Goal: Task Accomplishment & Management: Complete application form

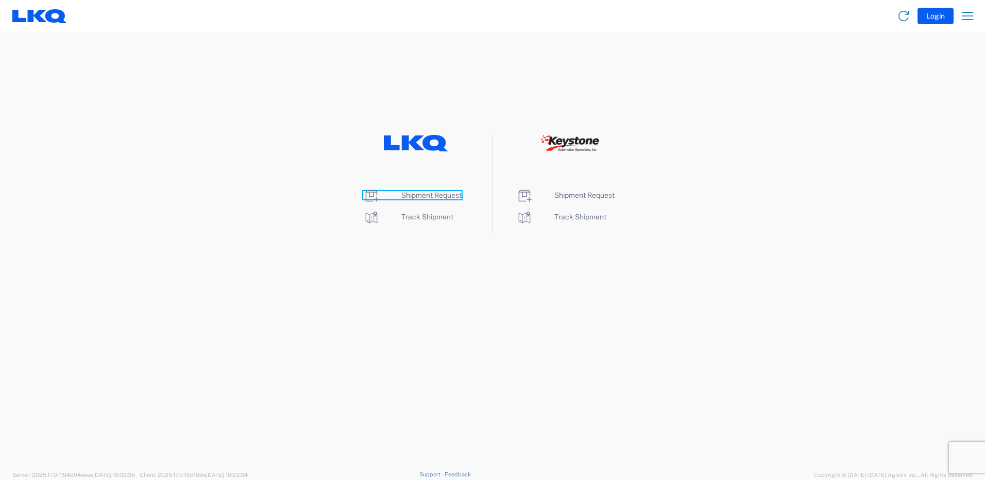
click at [417, 195] on span "Shipment Request" at bounding box center [431, 195] width 60 height 8
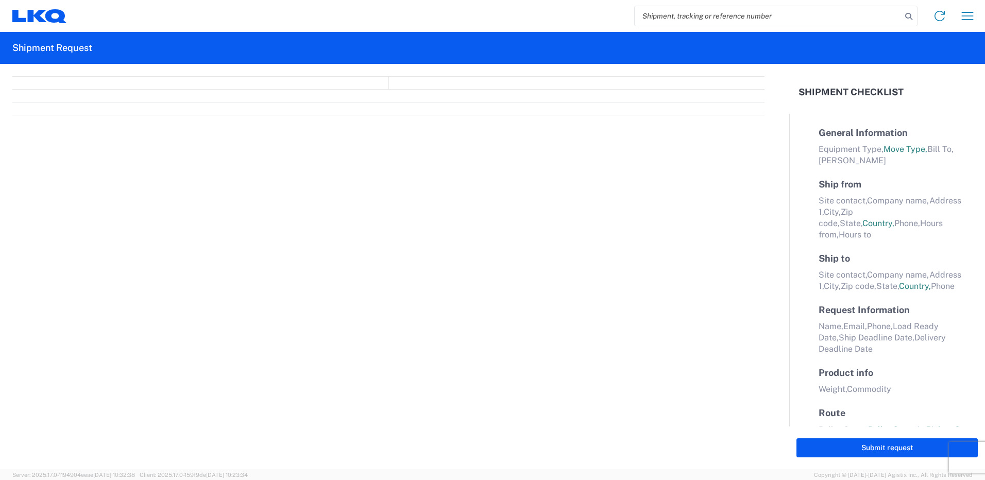
select select "FULL"
select select "LBS"
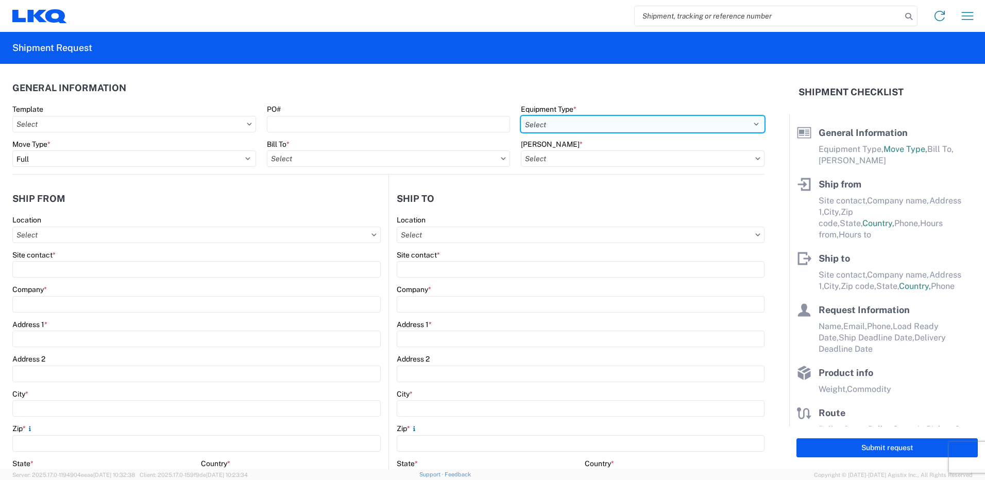
click at [582, 125] on select "Select 53’ Dry Van Flatbed Dropdeck (van) Lowboy (flatbed) Rail" at bounding box center [643, 124] width 244 height 16
select select "STDV"
click at [521, 116] on select "Select 53’ Dry Van Flatbed Dropdeck (van) Lowboy (flatbed) Rail" at bounding box center [643, 124] width 244 height 16
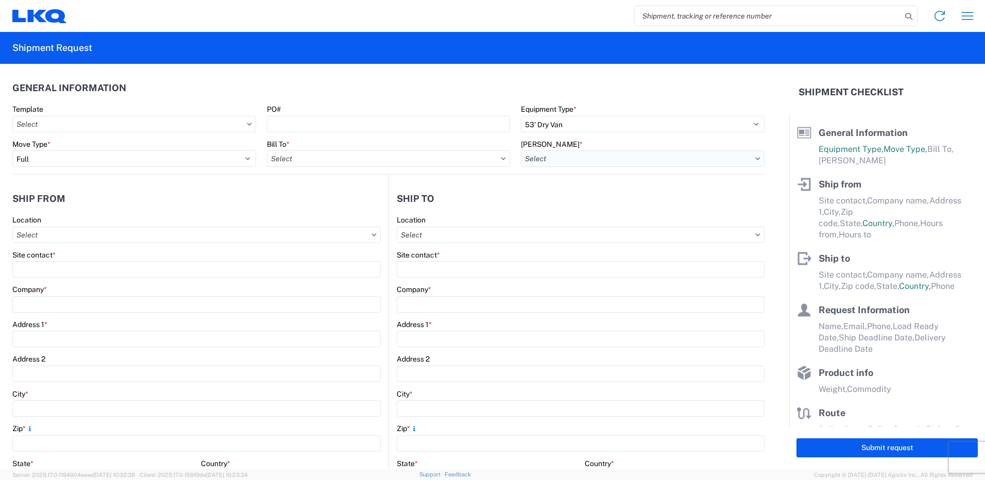
click at [573, 163] on input "[PERSON_NAME] *" at bounding box center [643, 158] width 244 height 16
click at [496, 162] on input "Bill To *" at bounding box center [389, 158] width 244 height 16
type input "1130"
click at [371, 207] on div "1130 - LKQ [GEOGRAPHIC_DATA]" at bounding box center [357, 204] width 180 height 16
type input "1130 - LKQ [GEOGRAPHIC_DATA]"
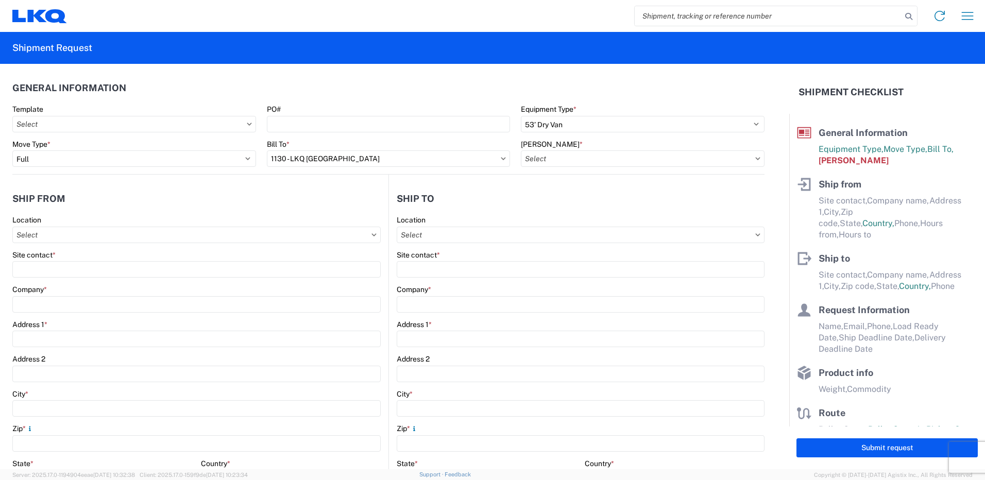
click at [755, 159] on icon at bounding box center [757, 158] width 5 height 3
click at [728, 159] on input "[PERSON_NAME] *" at bounding box center [643, 158] width 244 height 16
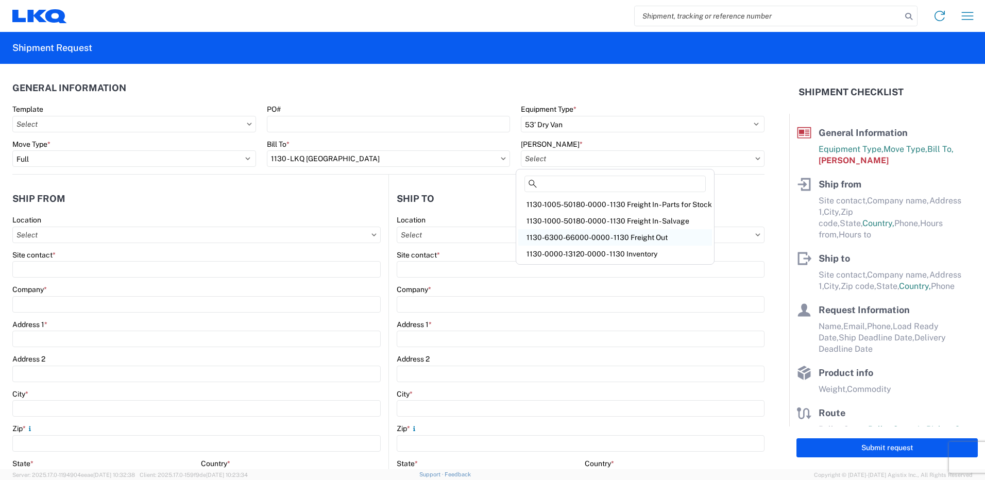
click at [684, 236] on div "1130-6300-66000-0000 - 1130 Freight Out" at bounding box center [615, 237] width 194 height 16
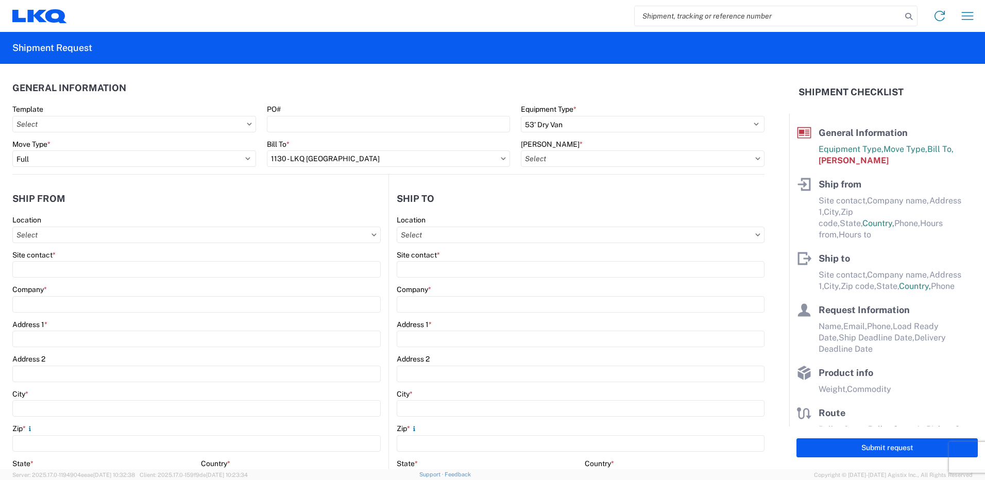
type input "1130-6300-66000-0000 - 1130 Freight Out"
click at [196, 236] on input "Location" at bounding box center [196, 235] width 368 height 16
type input "1130"
click at [106, 277] on div "1130 - LKQ [GEOGRAPHIC_DATA]" at bounding box center [105, 281] width 180 height 16
type input "1130 - LKQ [GEOGRAPHIC_DATA]"
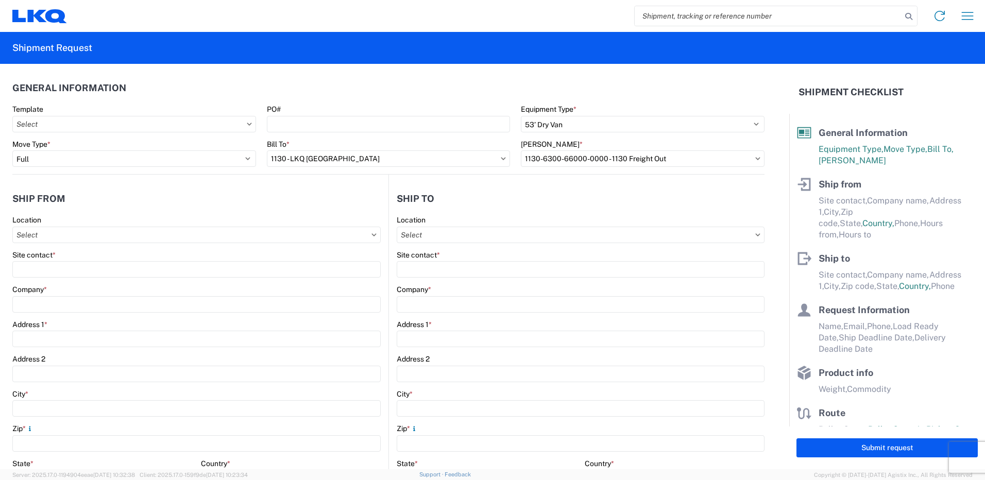
type input "LKQ Corporation"
type input "[STREET_ADDRESS]"
type input "[GEOGRAPHIC_DATA]"
type input "35172"
select select "AL"
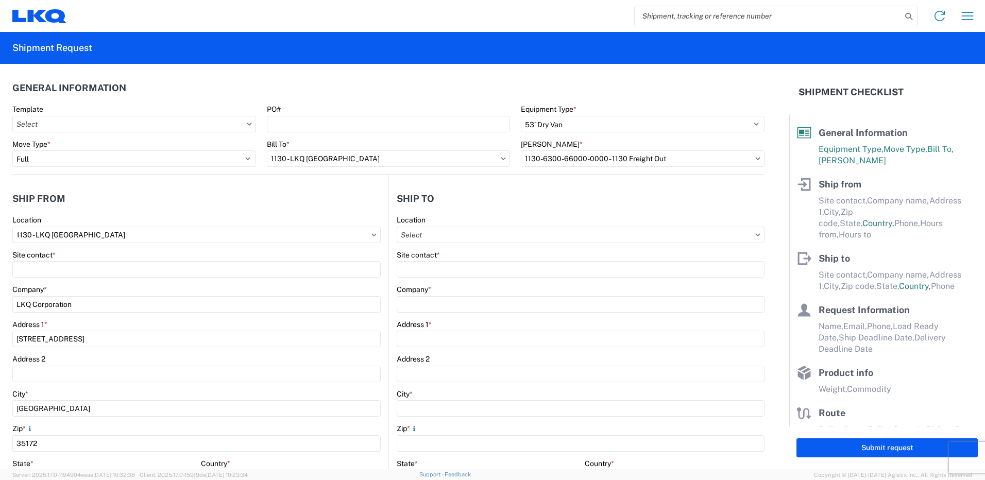
select select "US"
type input "[PHONE_NUMBER]"
type input "08:00"
type input "14:00"
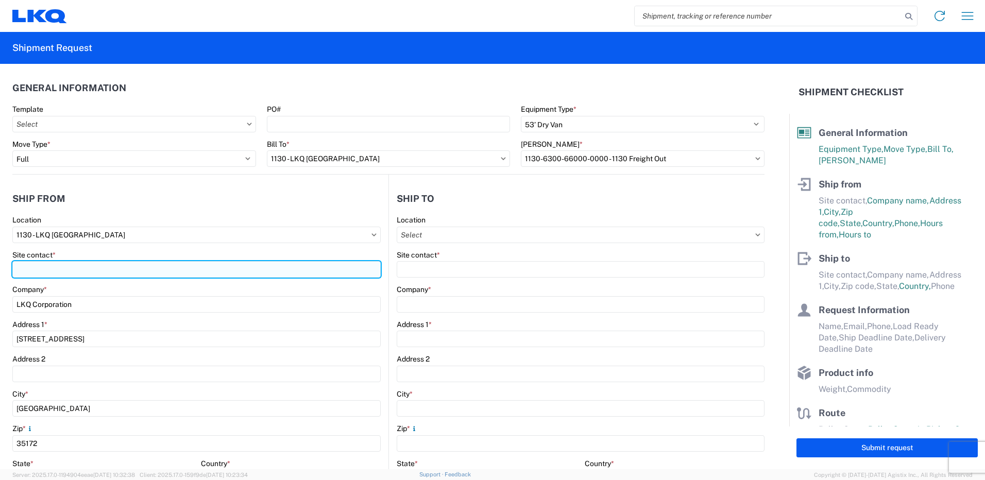
click at [257, 274] on input "Site contact *" at bounding box center [196, 269] width 368 height 16
type input "[PERSON_NAME]"
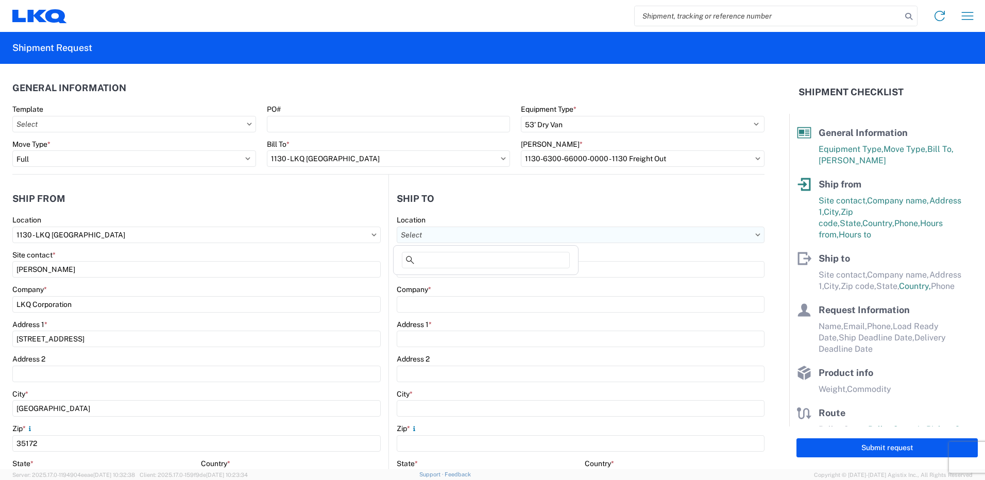
click at [701, 234] on input "Location" at bounding box center [581, 235] width 368 height 16
type input "3064"
click at [520, 278] on div "3064 - [GEOGRAPHIC_DATA] (064)" at bounding box center [486, 281] width 180 height 16
type input "3064 - [GEOGRAPHIC_DATA] (064)"
type input "LKQ Corporation"
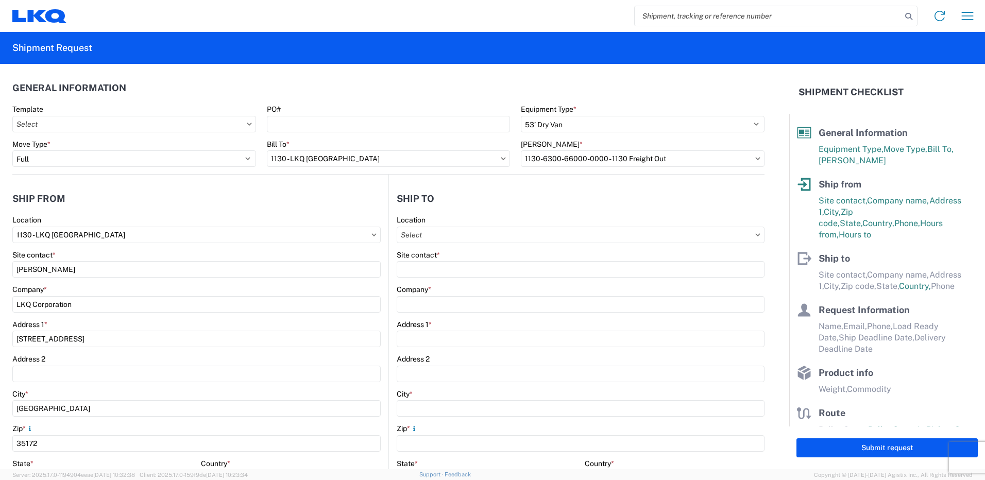
type input "[STREET_ADDRESS]"
type input "[GEOGRAPHIC_DATA]"
type input "30336"
select select "US"
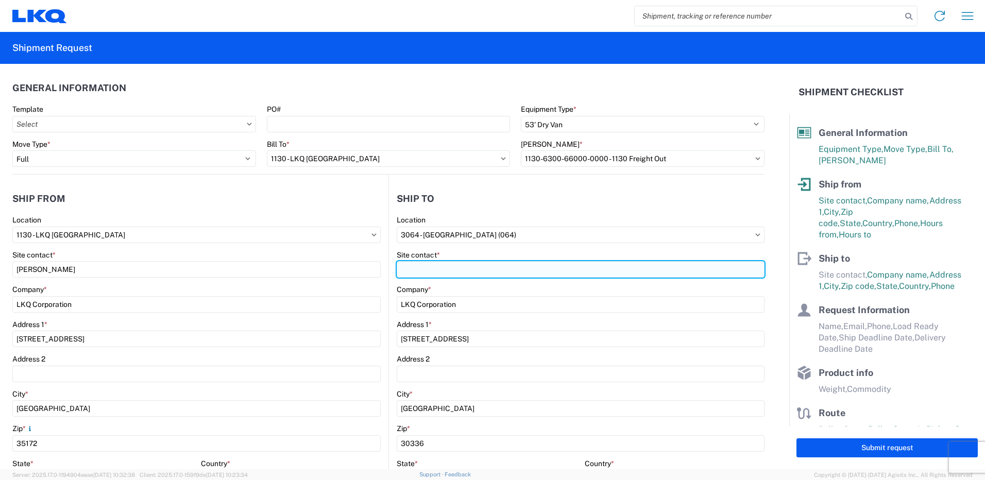
click at [525, 273] on input "Site contact *" at bounding box center [581, 269] width 368 height 16
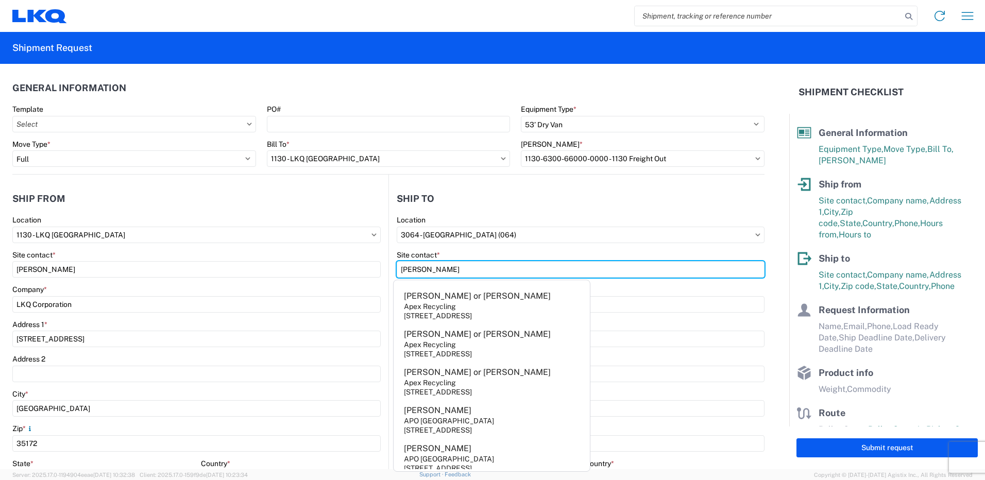
type input "[PERSON_NAME]"
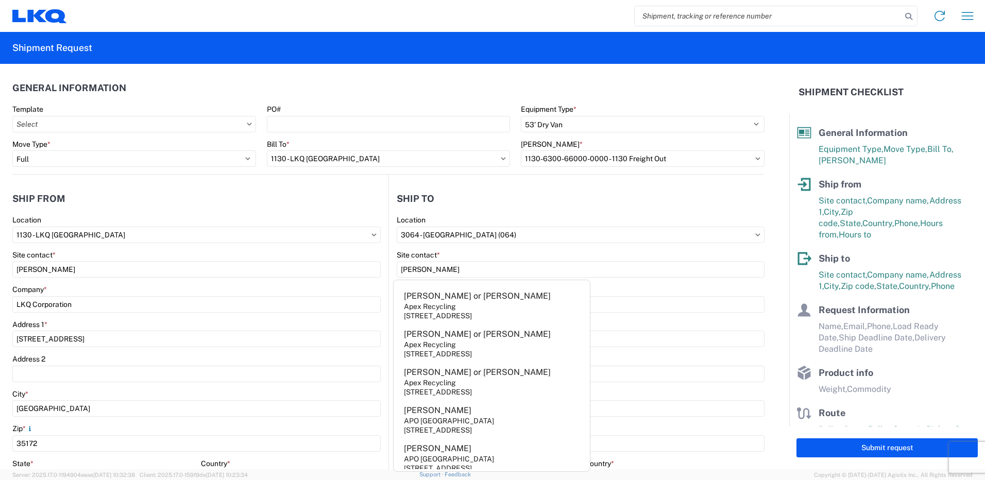
click at [669, 285] on div "Company *" at bounding box center [581, 289] width 368 height 9
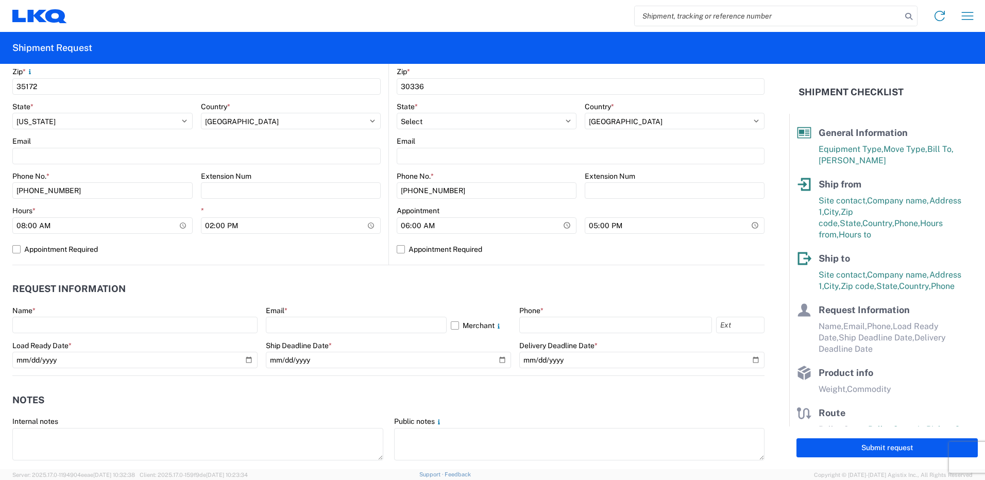
scroll to position [361, 0]
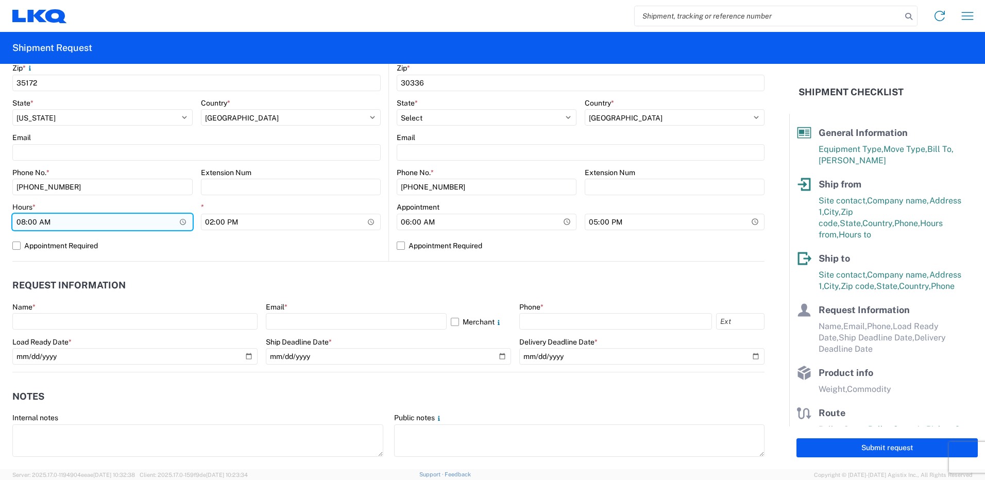
click at [24, 220] on input "08:00" at bounding box center [102, 222] width 180 height 16
click at [39, 221] on input "00:00" at bounding box center [102, 222] width 180 height 16
type input "12:00"
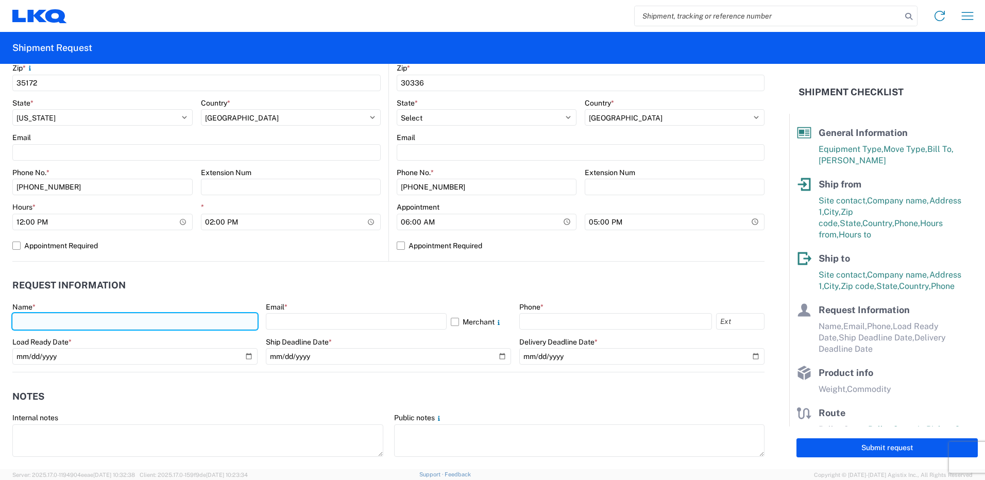
click at [90, 323] on input "text" at bounding box center [134, 321] width 245 height 16
type input "[PERSON_NAME]"
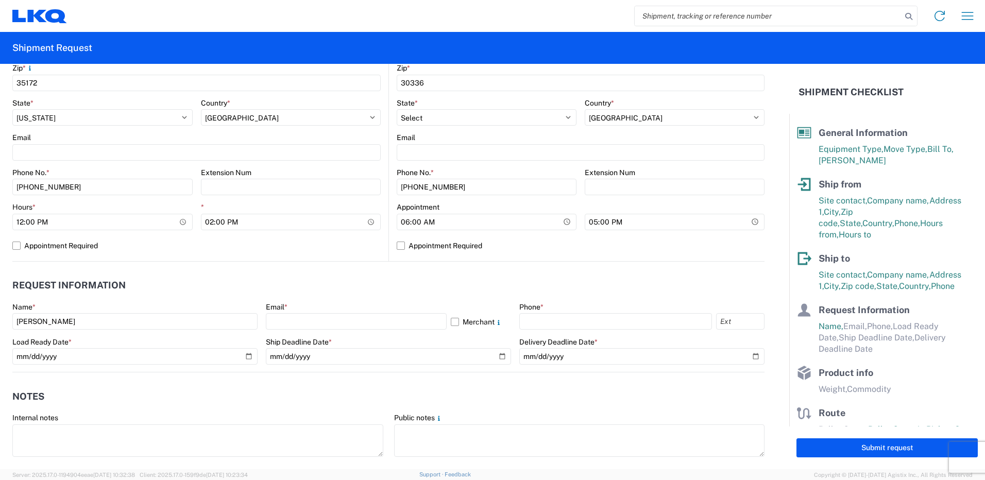
click at [132, 290] on header "Request Information" at bounding box center [388, 285] width 752 height 23
click at [304, 317] on input "text" at bounding box center [356, 321] width 181 height 16
type input "[EMAIL_ADDRESS][DOMAIN_NAME]"
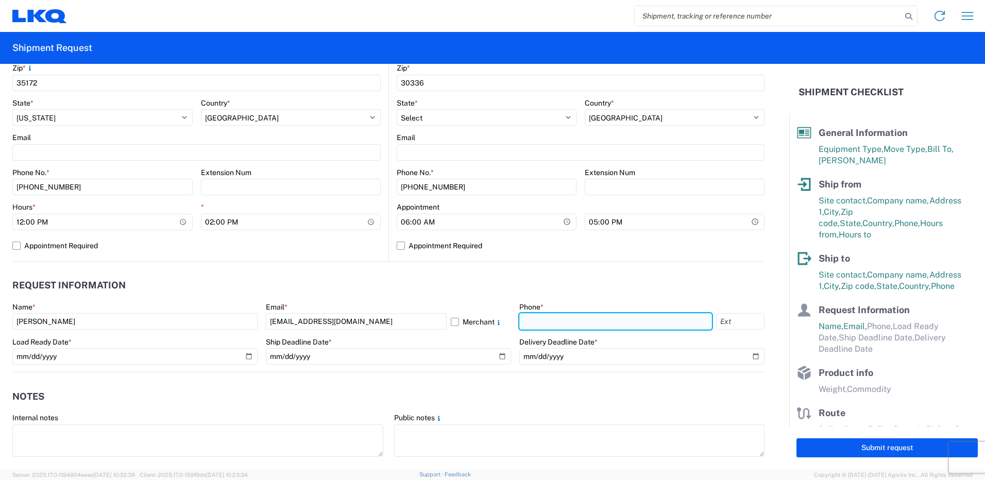
click at [532, 322] on input "text" at bounding box center [615, 321] width 193 height 16
type input "2053088593"
click at [484, 281] on header "Request Information" at bounding box center [388, 285] width 752 height 23
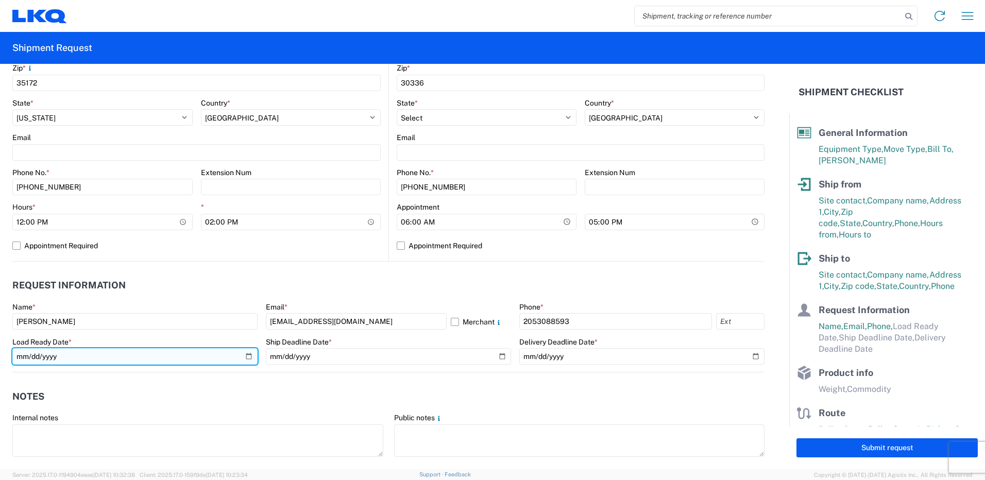
click at [244, 353] on input "date" at bounding box center [134, 356] width 245 height 16
type input "[DATE]"
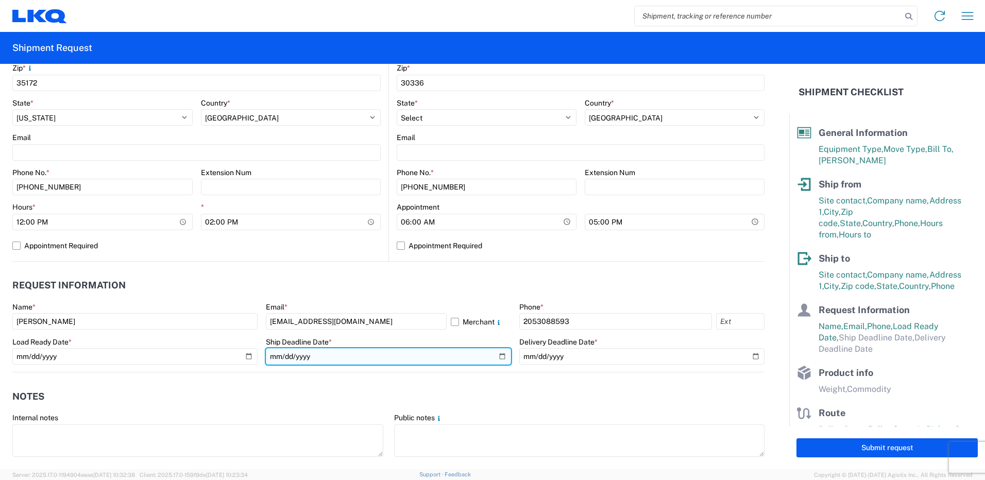
click at [498, 353] on input "date" at bounding box center [388, 356] width 245 height 16
type input "[DATE]"
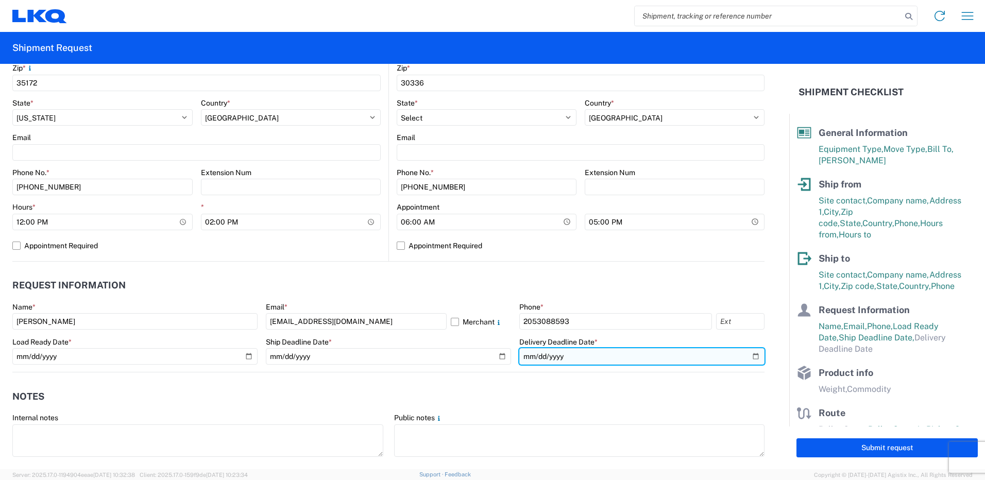
click at [748, 356] on input "date" at bounding box center [641, 356] width 245 height 16
type input "[DATE]"
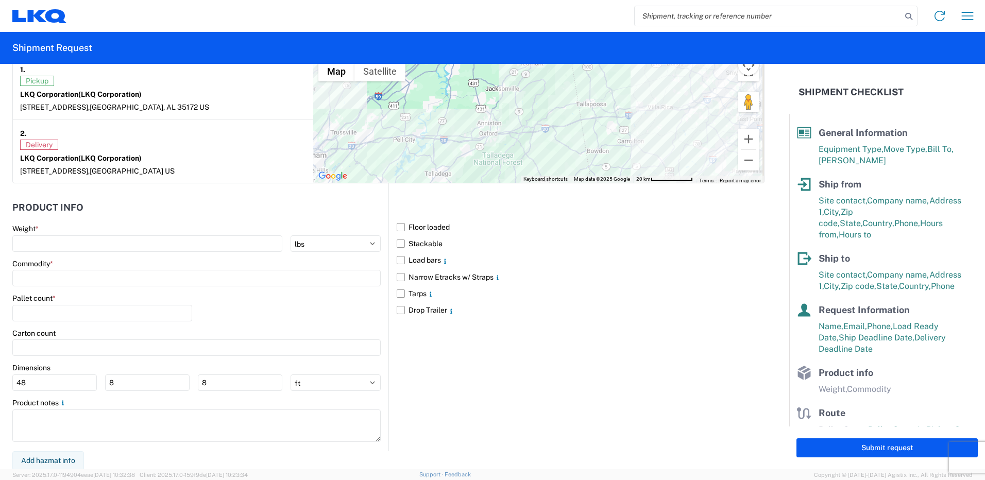
scroll to position [831, 0]
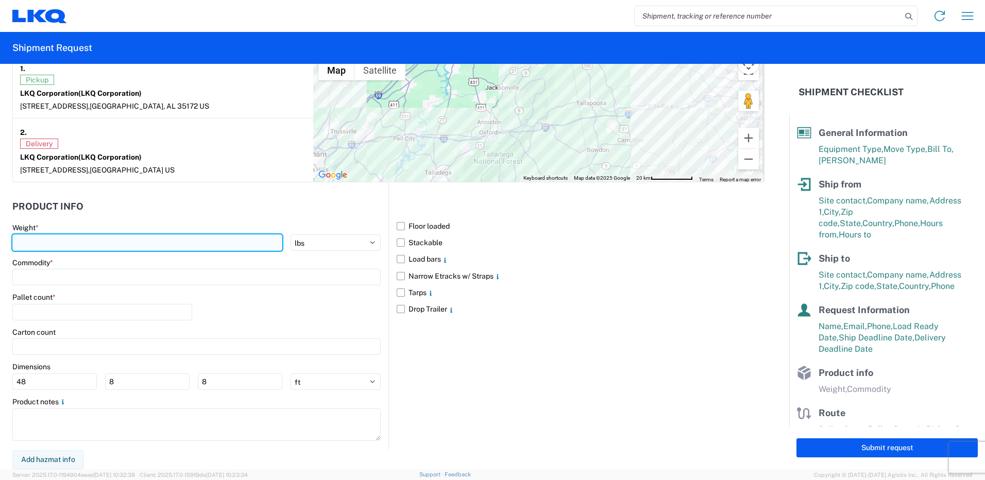
click at [137, 243] on input "number" at bounding box center [147, 242] width 270 height 16
type input "22000"
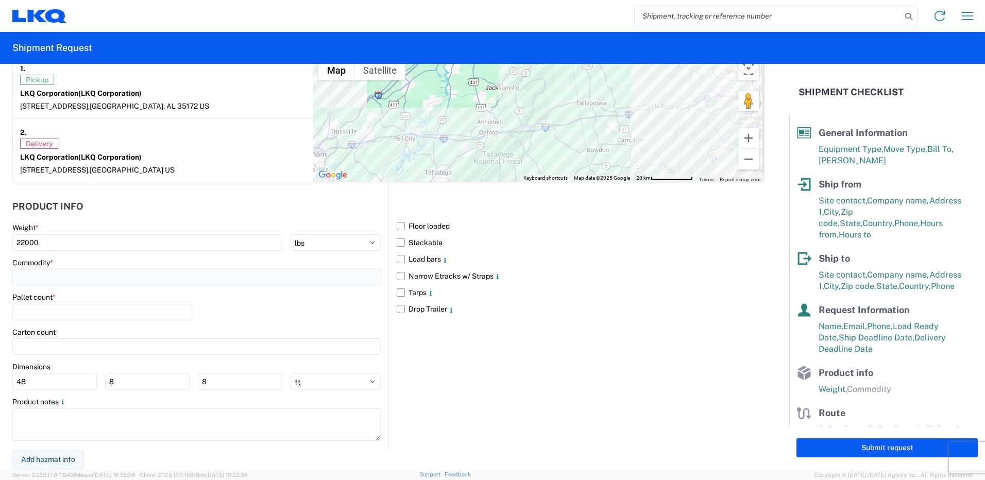
click at [41, 281] on input at bounding box center [196, 277] width 368 height 16
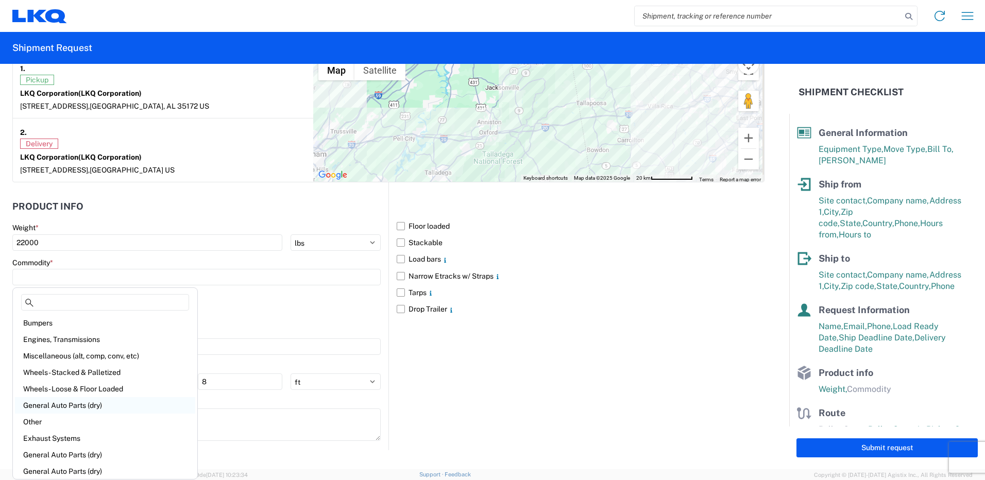
click at [64, 408] on div "General Auto Parts (dry)" at bounding box center [105, 405] width 180 height 16
type input "General Auto Parts (dry)"
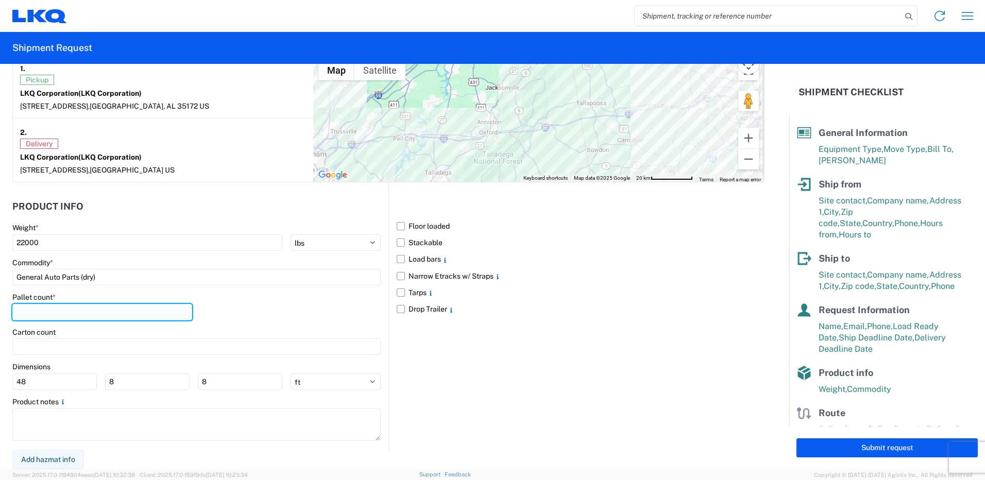
click at [42, 313] on input "number" at bounding box center [102, 312] width 180 height 16
type input "22"
click at [393, 227] on main "Floor loaded Stackable Load bars Narrow Etracks w/ Straps Tarps Drop Trailer" at bounding box center [577, 268] width 376 height 100
click at [397, 225] on label "Floor loaded" at bounding box center [581, 226] width 368 height 16
click at [0, 0] on input "Floor loaded" at bounding box center [0, 0] width 0 height 0
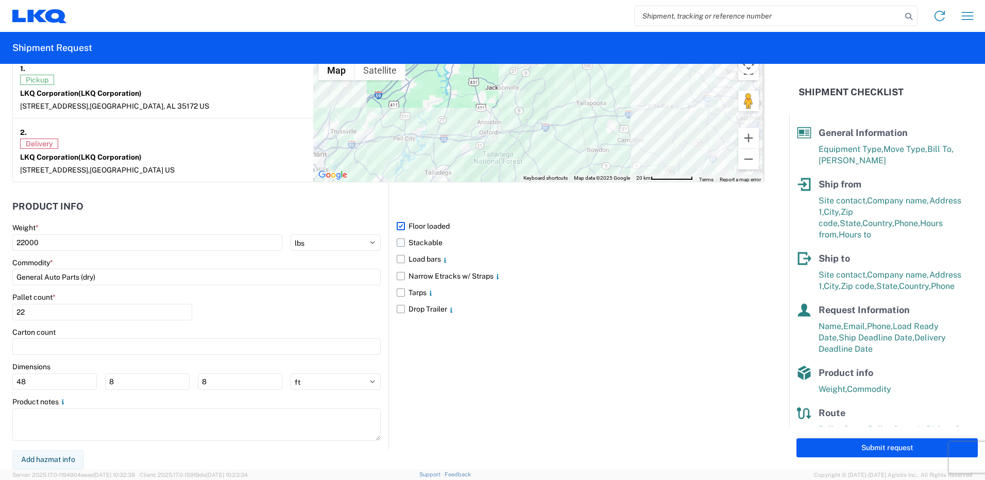
click at [399, 244] on label "Stackable" at bounding box center [581, 242] width 368 height 16
click at [0, 0] on input "Stackable" at bounding box center [0, 0] width 0 height 0
click at [398, 255] on label "Load bars" at bounding box center [581, 259] width 368 height 16
click at [0, 0] on input "Load bars" at bounding box center [0, 0] width 0 height 0
click at [912, 448] on button "Submit request" at bounding box center [887, 448] width 181 height 19
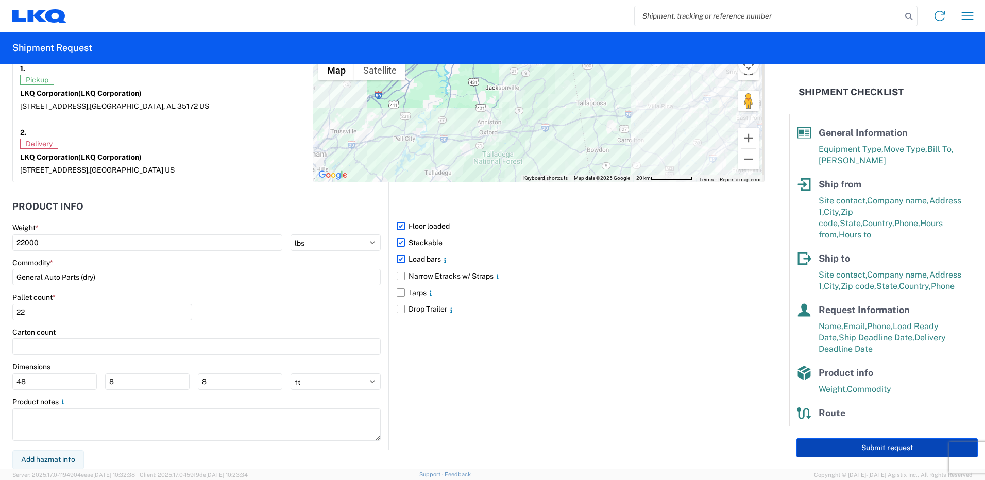
select select "US"
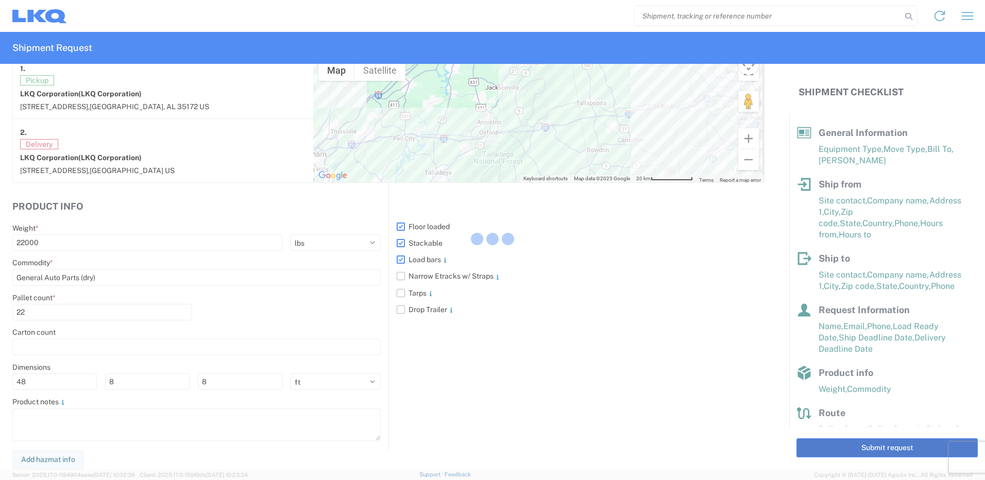
scroll to position [830, 0]
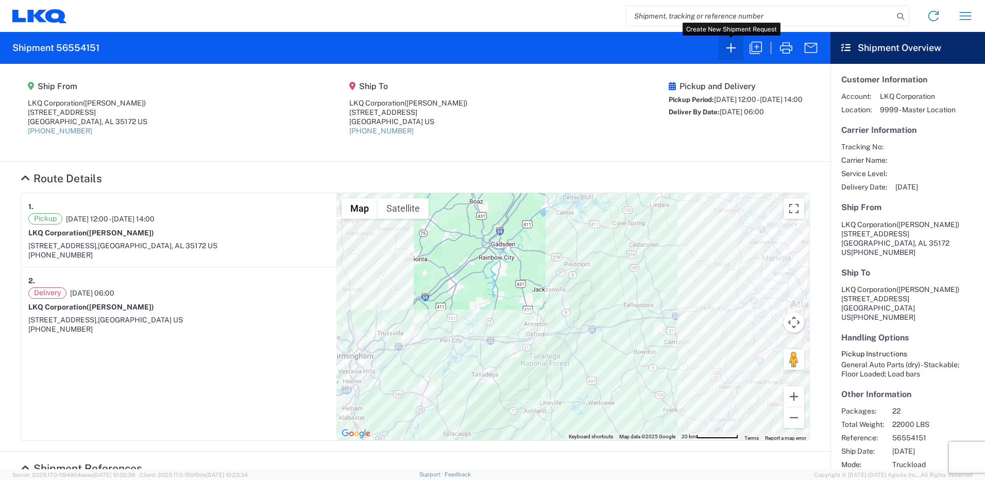
click at [726, 48] on icon "button" at bounding box center [731, 48] width 16 height 16
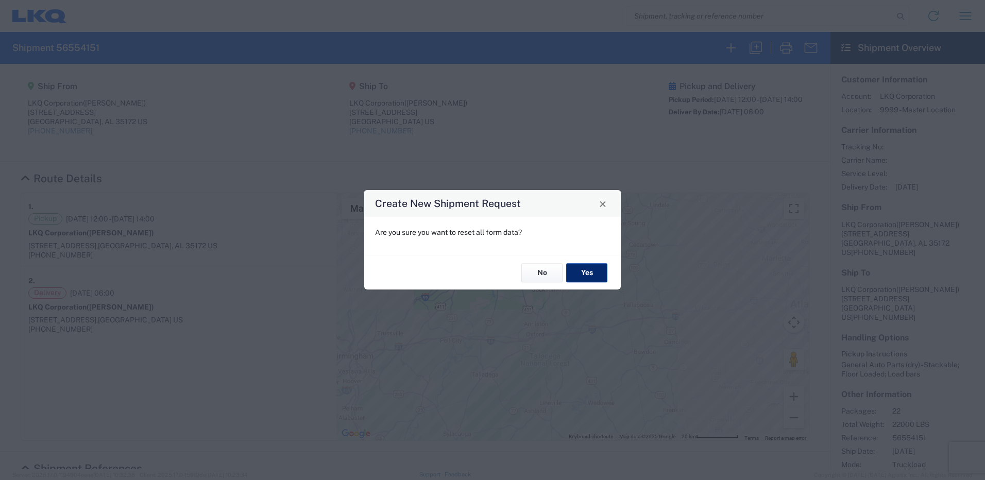
click at [584, 270] on button "Yes" at bounding box center [586, 272] width 41 height 19
select select "FULL"
select select "US"
select select "LBS"
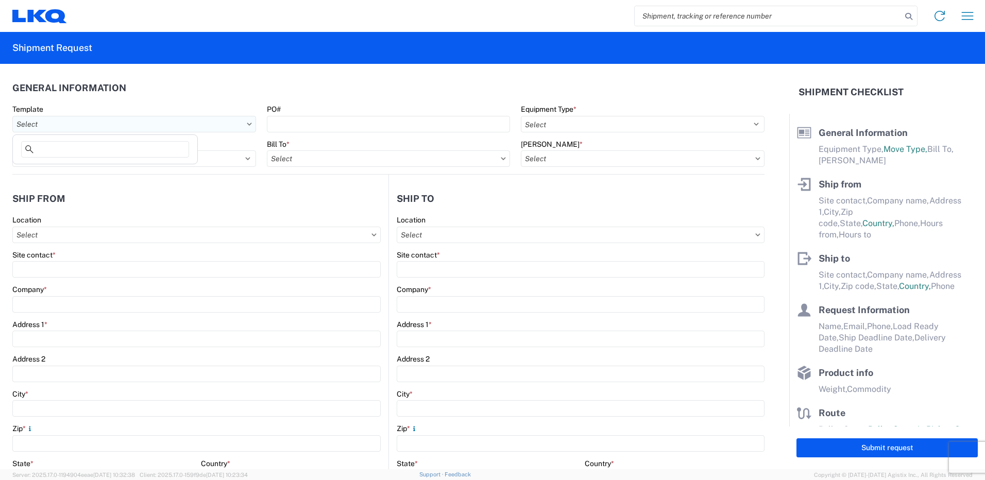
click at [173, 122] on input "Template" at bounding box center [134, 124] width 244 height 16
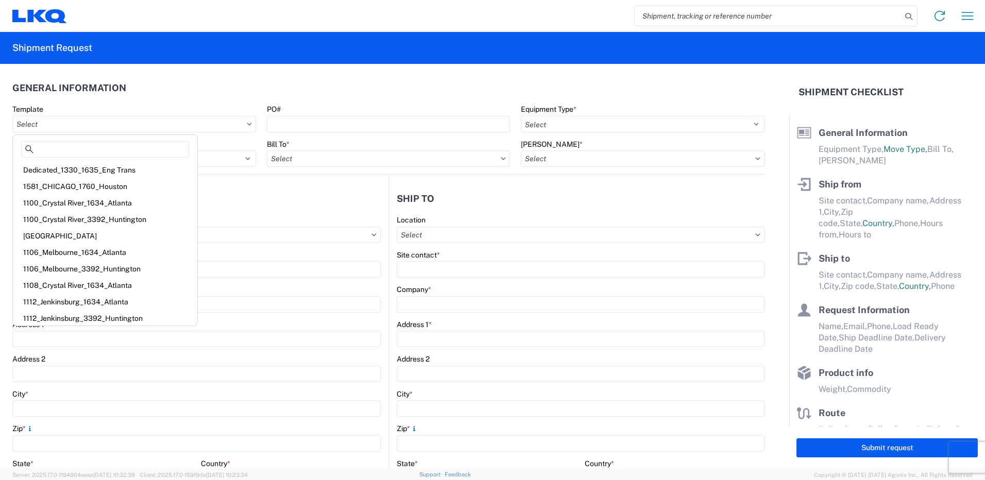
click at [203, 101] on agx-form-section "General Information Template PO# Equipment Type * Select 53’ Dry Van Flatbed Dr…" at bounding box center [388, 125] width 752 height 98
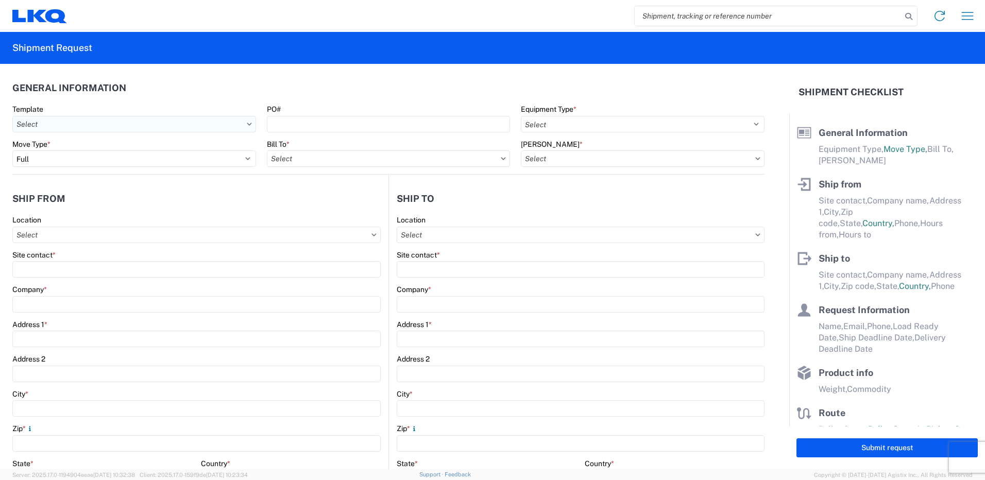
click at [174, 124] on input "Template" at bounding box center [134, 124] width 244 height 16
click at [306, 89] on header "General Information" at bounding box center [388, 87] width 752 height 23
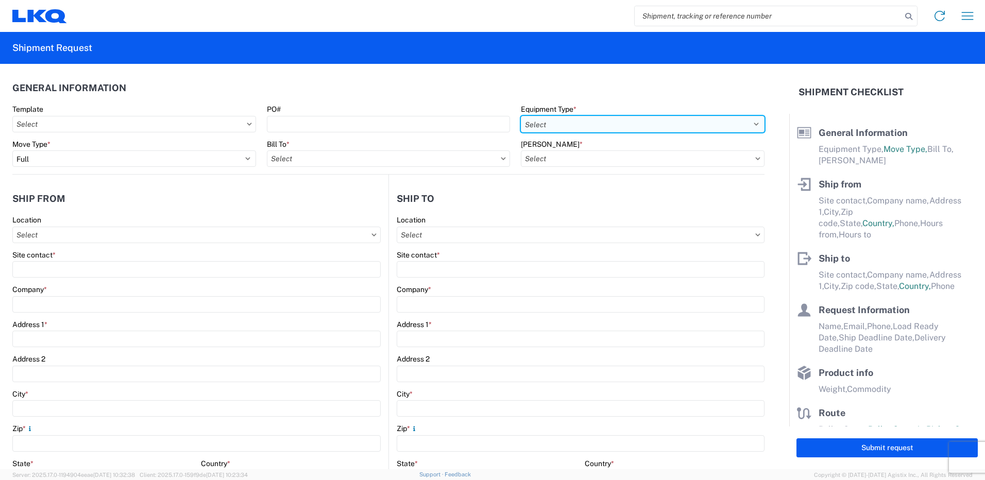
click at [555, 125] on select "Select 53’ Dry Van Flatbed Dropdeck (van) Lowboy (flatbed) Rail" at bounding box center [643, 124] width 244 height 16
select select "STDV"
click at [521, 116] on select "Select 53’ Dry Van Flatbed Dropdeck (van) Lowboy (flatbed) Rail" at bounding box center [643, 124] width 244 height 16
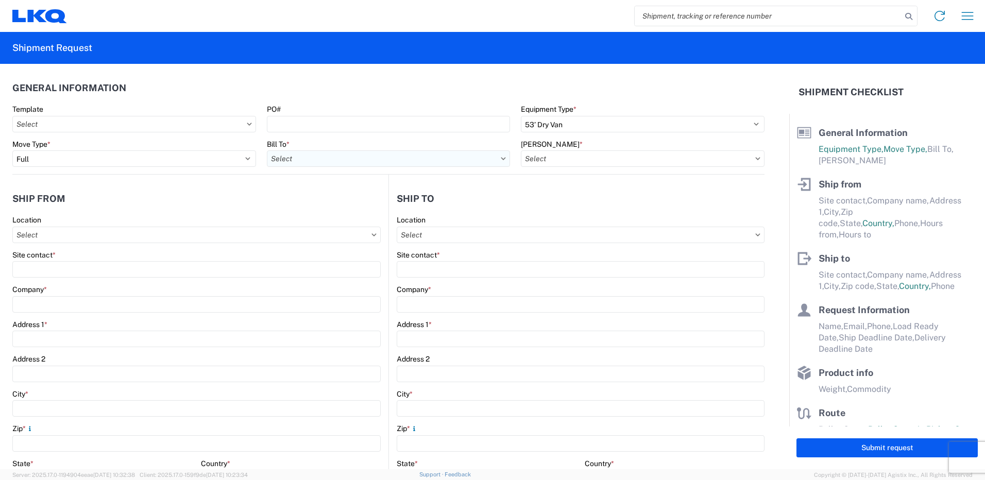
click at [457, 162] on input "Bill To *" at bounding box center [389, 158] width 244 height 16
type input "1130"
click at [423, 202] on div "1130 - LKQ [GEOGRAPHIC_DATA]" at bounding box center [357, 204] width 180 height 16
type input "1130 - LKQ [GEOGRAPHIC_DATA]"
click at [546, 155] on input "[PERSON_NAME] *" at bounding box center [643, 158] width 244 height 16
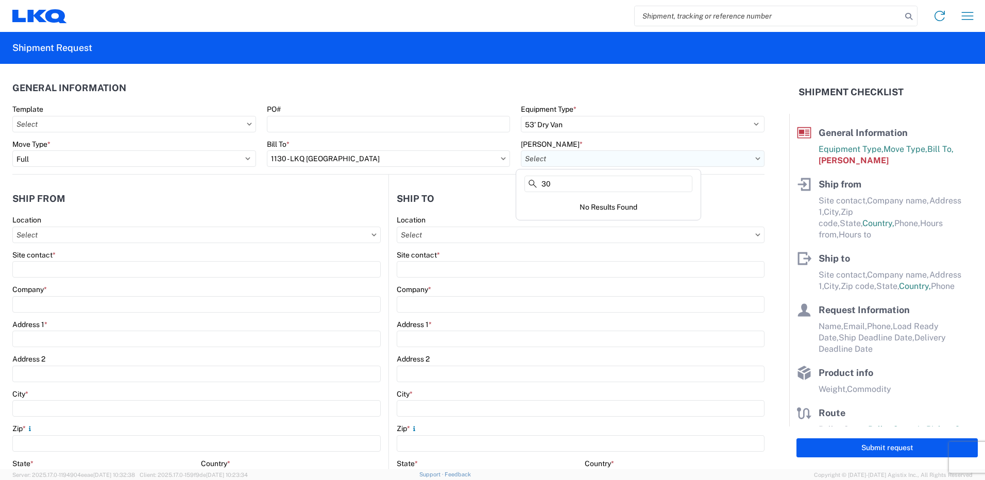
type input "3"
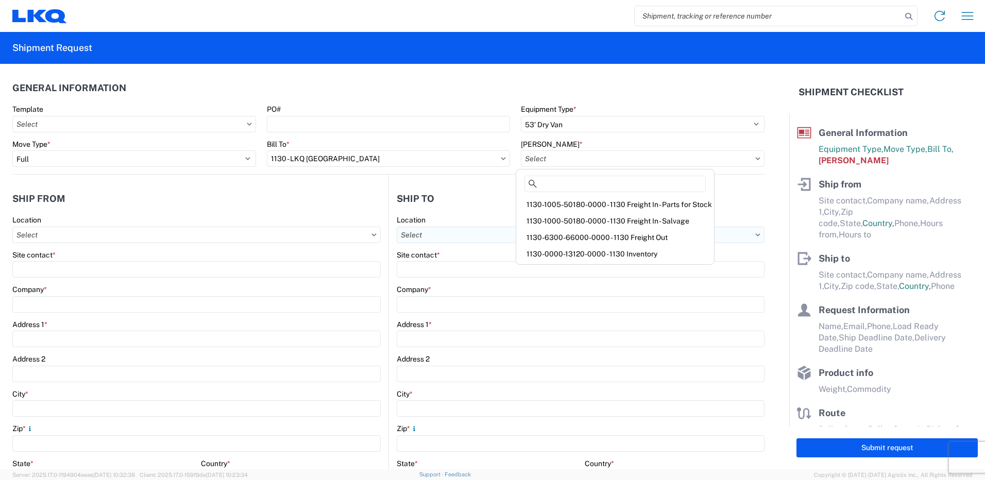
click at [636, 231] on div "1130-6300-66000-0000 - 1130 Freight Out" at bounding box center [615, 237] width 194 height 16
type input "1130-6300-66000-0000 - 1130 Freight Out"
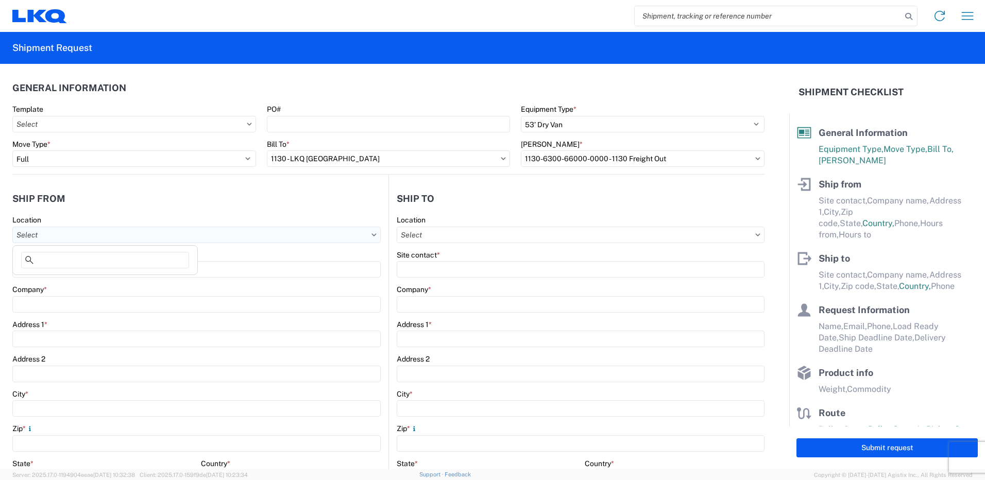
click at [82, 236] on input "Location" at bounding box center [196, 235] width 368 height 16
type input "1130"
click at [97, 280] on div "1130 - LKQ [GEOGRAPHIC_DATA]" at bounding box center [105, 281] width 180 height 16
type input "1130 - LKQ [GEOGRAPHIC_DATA]"
type input "LKQ Corporation"
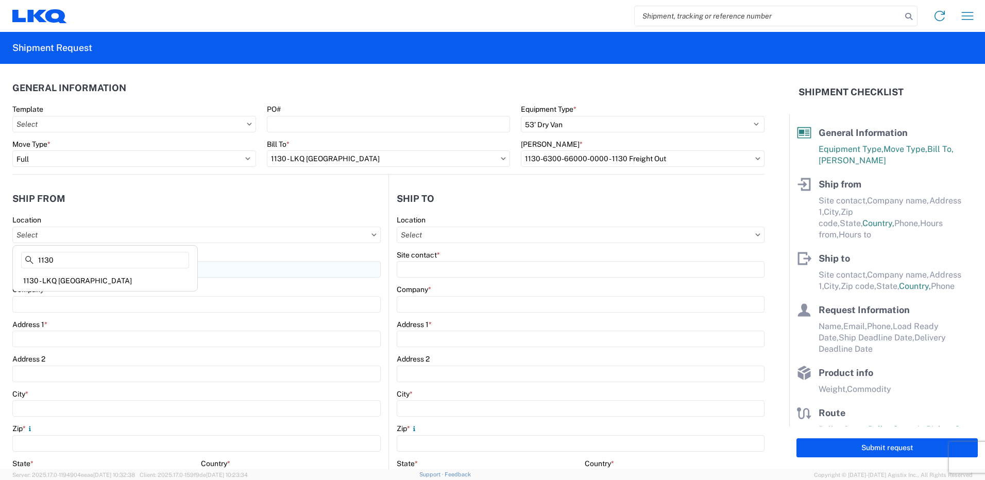
type input "[STREET_ADDRESS]"
type input "[GEOGRAPHIC_DATA]"
type input "35172"
select select "AL"
type input "[PHONE_NUMBER]"
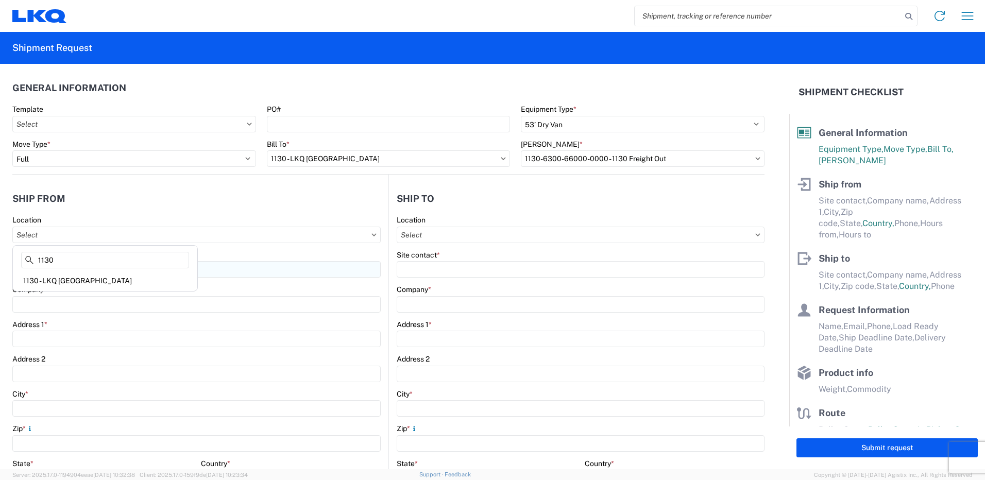
type input "08:00"
type input "14:00"
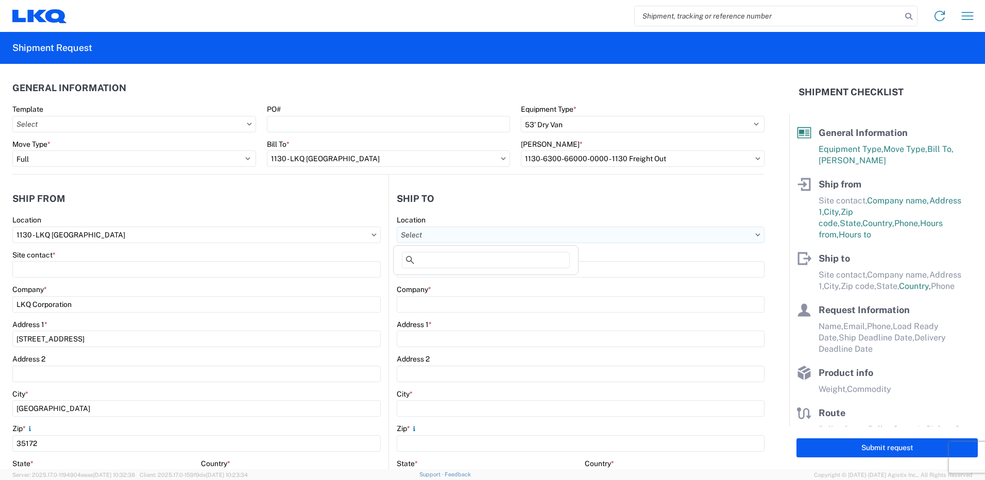
click at [548, 233] on input "Location" at bounding box center [581, 235] width 368 height 16
type input "3064"
click at [477, 281] on div "3064 - [GEOGRAPHIC_DATA] (064)" at bounding box center [486, 281] width 180 height 16
type input "3064 - [GEOGRAPHIC_DATA] (064)"
type input "LKQ Corporation"
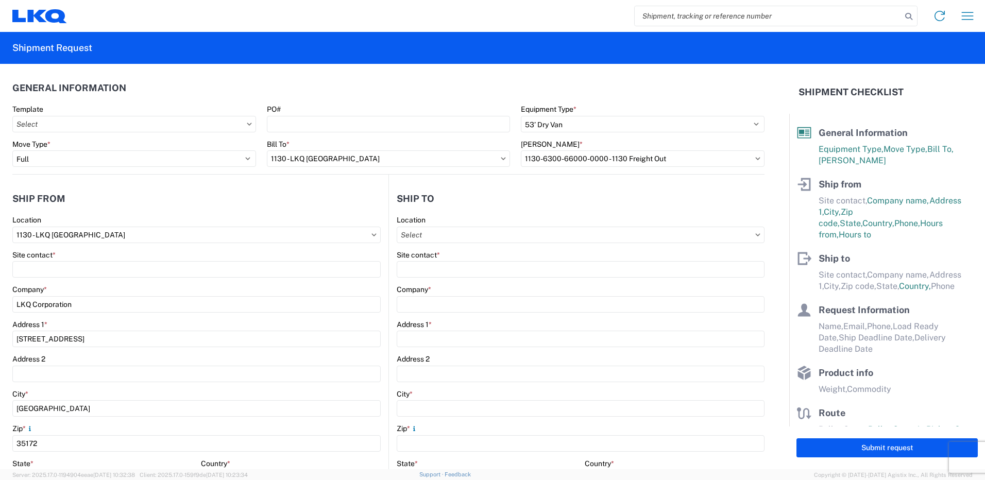
type input "[STREET_ADDRESS]"
type input "[GEOGRAPHIC_DATA]"
type input "30336"
select select "US"
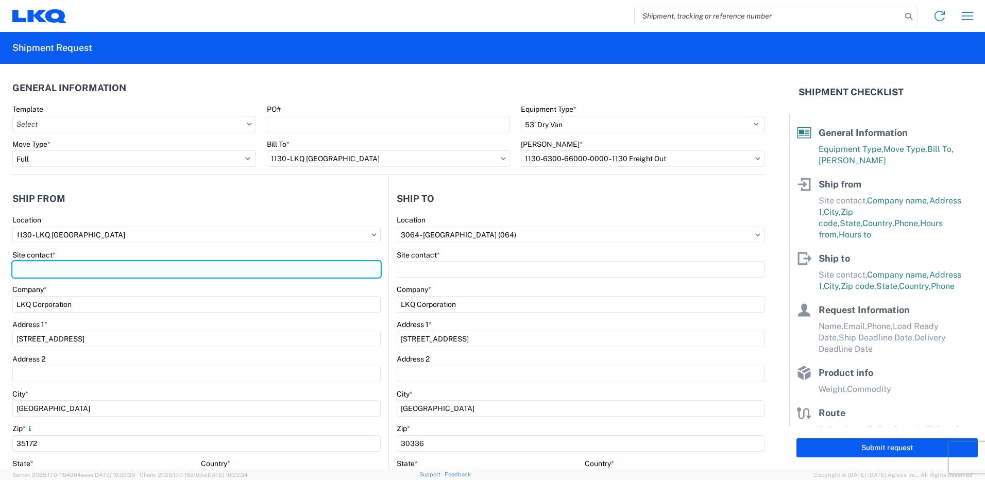
click at [200, 262] on input "Site contact *" at bounding box center [196, 269] width 368 height 16
type input "[PERSON_NAME]"
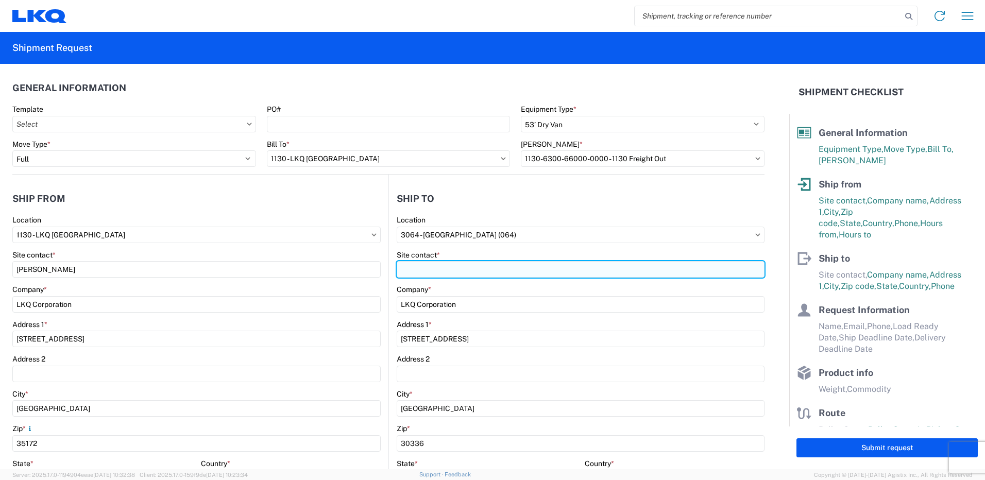
click at [468, 265] on input "Site contact *" at bounding box center [581, 269] width 368 height 16
type input "D"
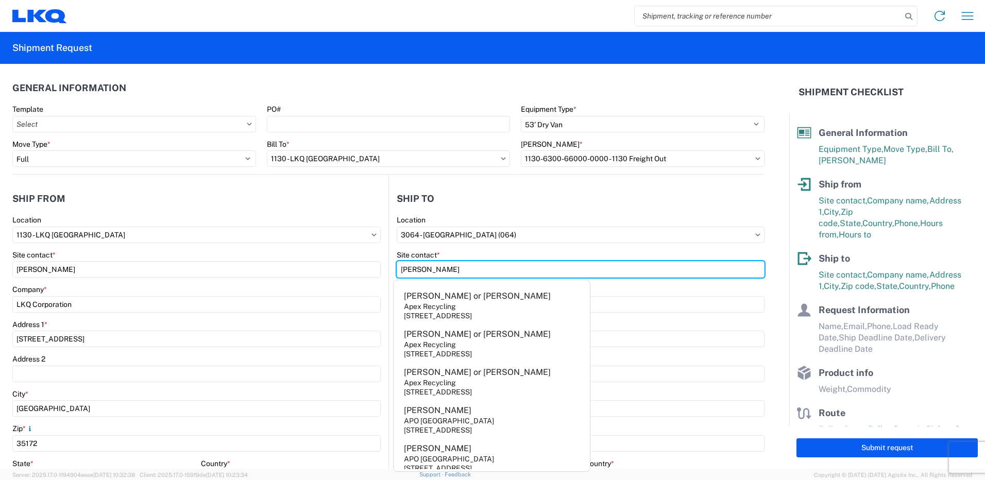
type input "[PERSON_NAME]"
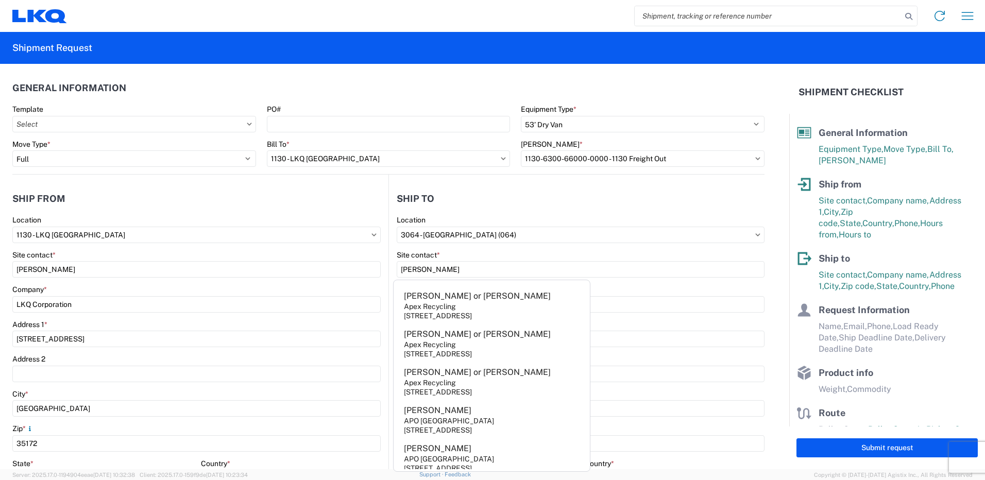
click at [329, 285] on div "Company *" at bounding box center [196, 289] width 368 height 9
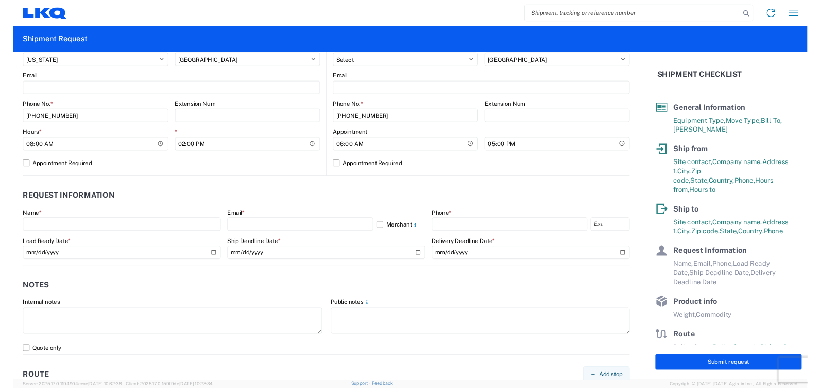
scroll to position [412, 0]
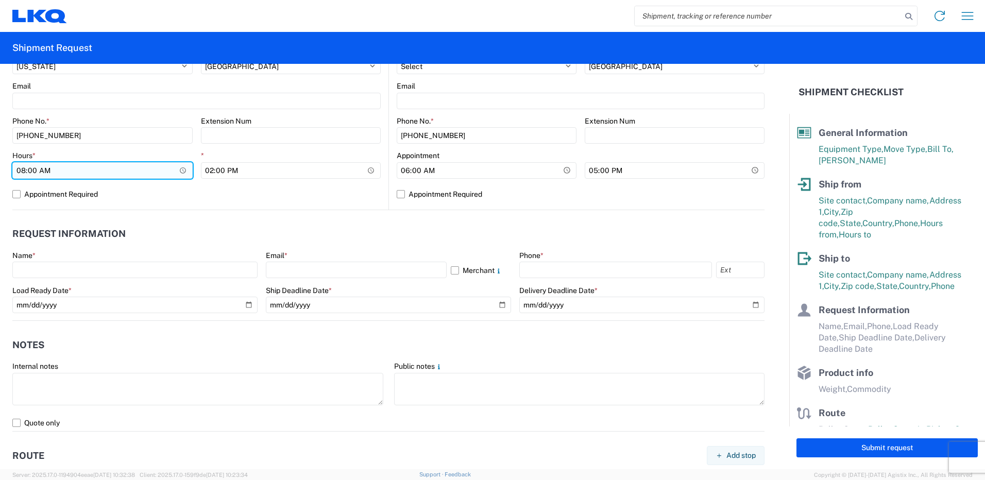
click at [32, 167] on input "08:00" at bounding box center [102, 170] width 180 height 16
click at [24, 169] on input "08:00" at bounding box center [102, 170] width 180 height 16
type input "12:00"
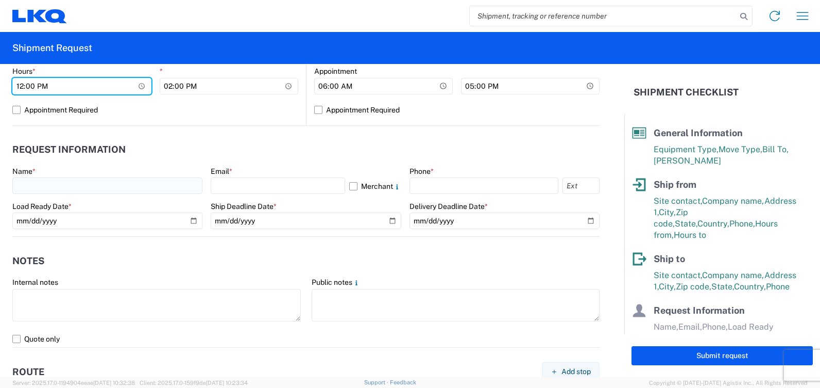
scroll to position [515, 0]
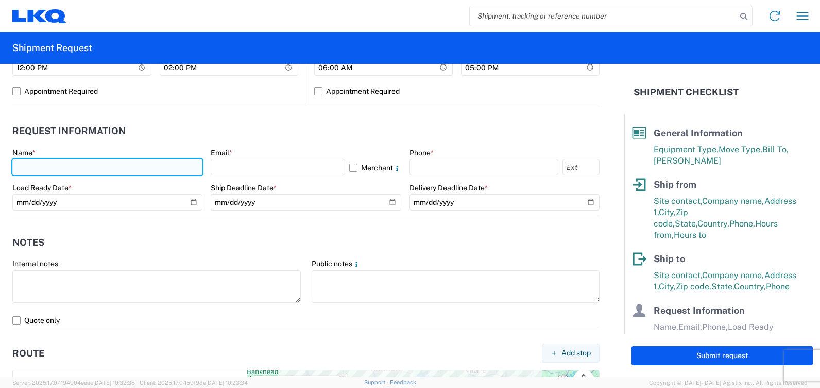
click at [134, 163] on input "text" at bounding box center [107, 167] width 190 height 16
type input "[PERSON_NAME]"
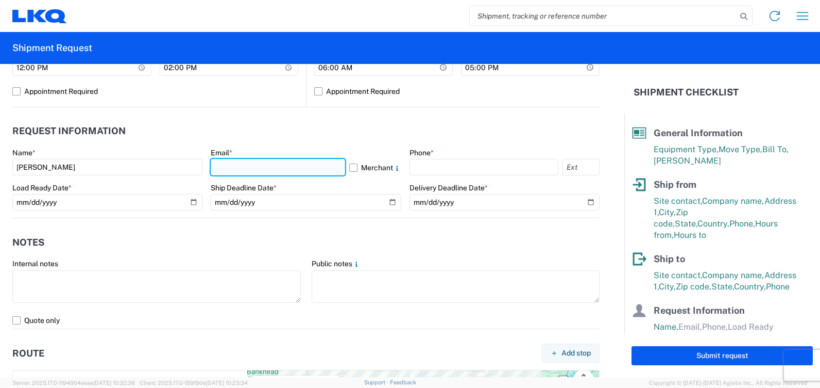
click at [267, 163] on input "text" at bounding box center [278, 167] width 134 height 16
type input "[EMAIL_ADDRESS][DOMAIN_NAME]"
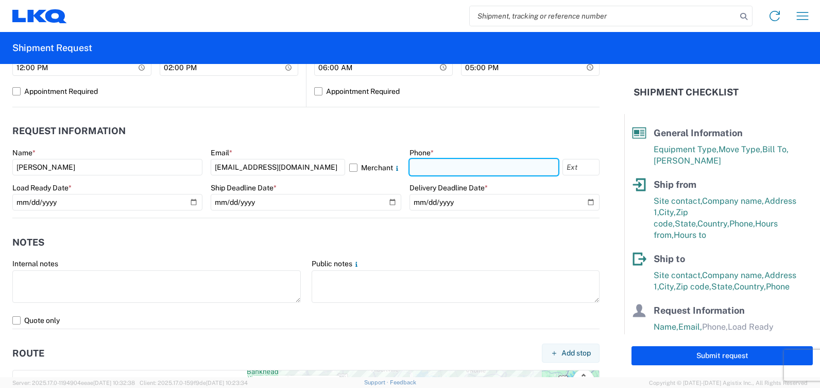
click at [469, 167] on input "text" at bounding box center [484, 167] width 149 height 16
type input "2053088593"
select select "GA"
type input "[EMAIL_ADDRESS][DOMAIN_NAME]"
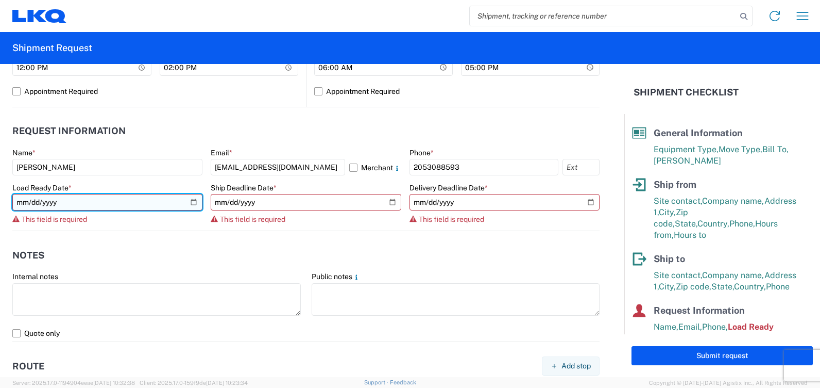
click at [93, 206] on input "date" at bounding box center [107, 202] width 190 height 16
click at [193, 201] on input "date" at bounding box center [107, 202] width 190 height 16
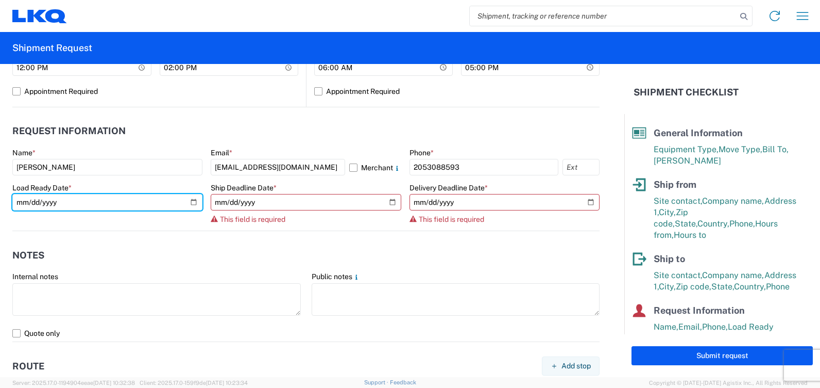
type input "[DATE]"
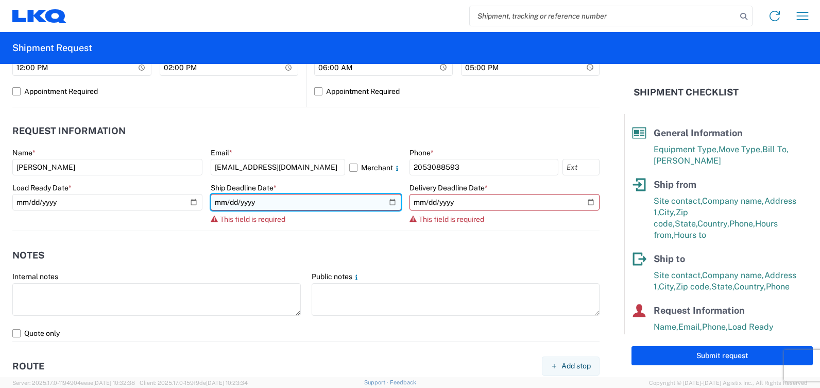
click at [388, 202] on input "date" at bounding box center [306, 202] width 190 height 16
type input "[DATE]"
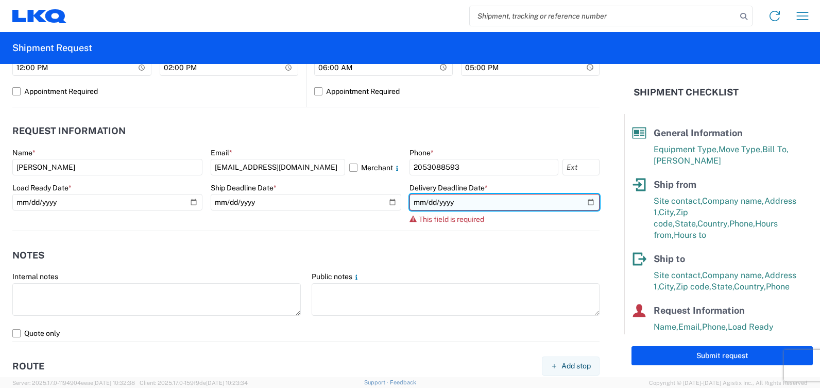
click at [584, 199] on input "date" at bounding box center [505, 202] width 190 height 16
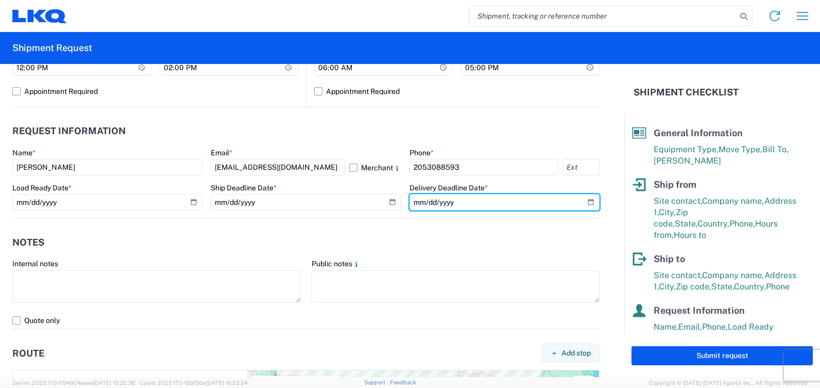
type input "[DATE]"
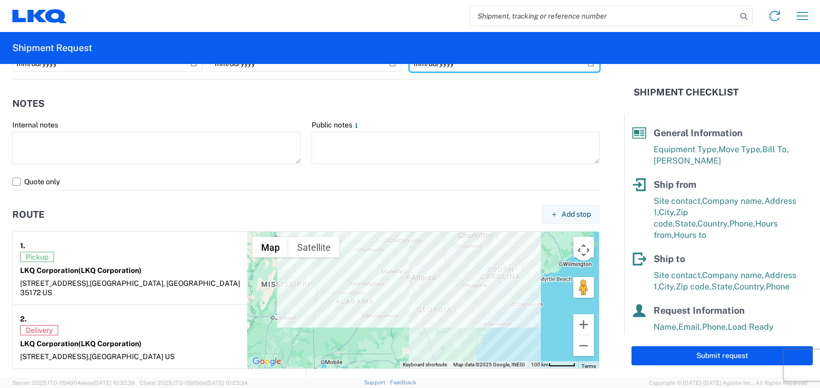
scroll to position [773, 0]
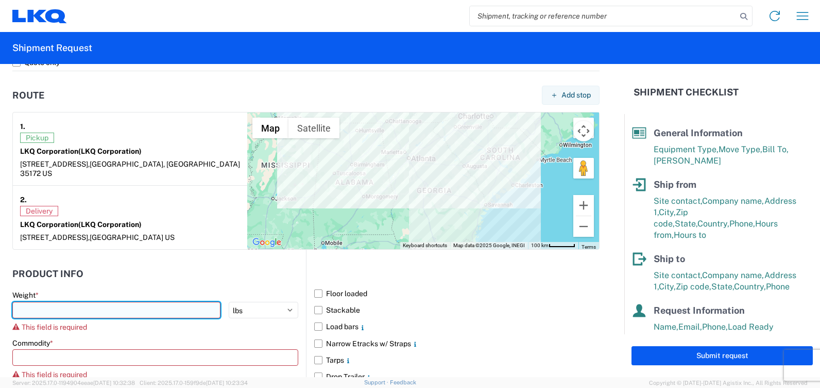
click at [160, 301] on input "number" at bounding box center [116, 309] width 208 height 16
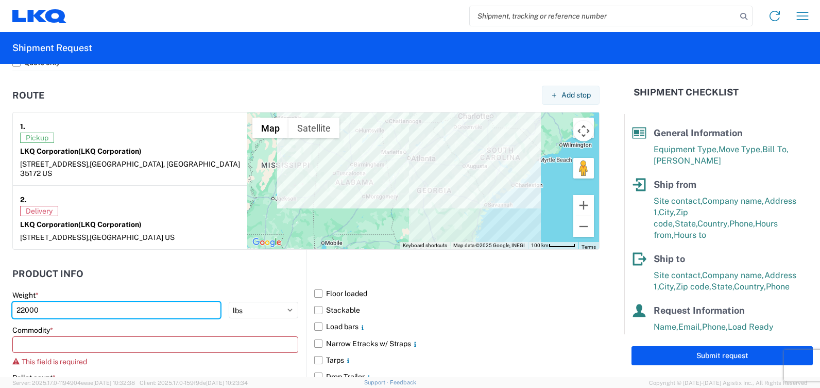
scroll to position [825, 0]
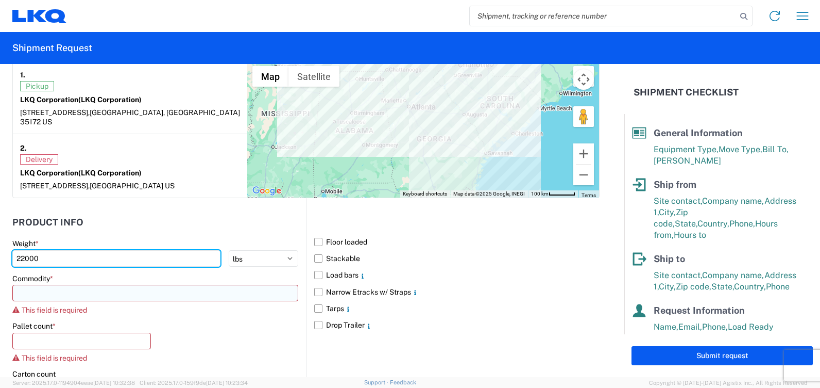
type input "22000"
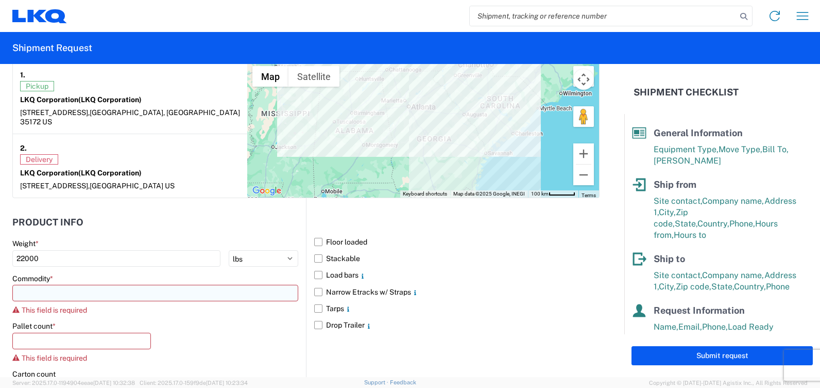
click at [131, 286] on input at bounding box center [155, 292] width 286 height 16
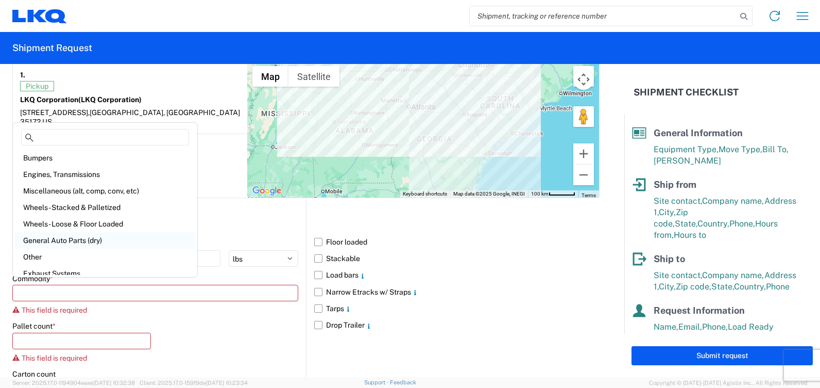
click at [100, 234] on div "General Auto Parts (dry)" at bounding box center [105, 240] width 180 height 16
type input "General Auto Parts (dry)"
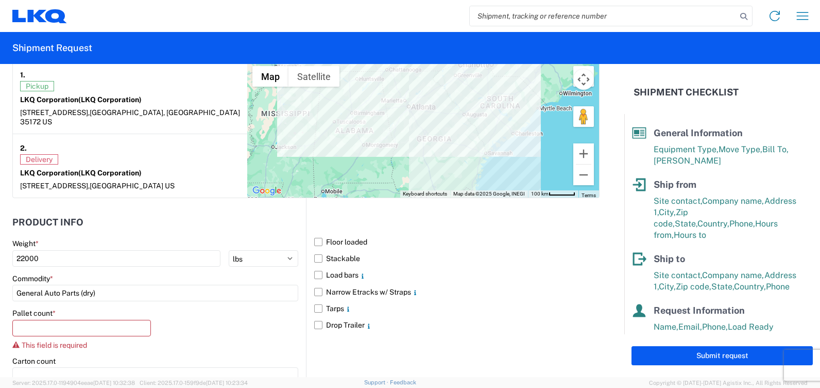
scroll to position [876, 0]
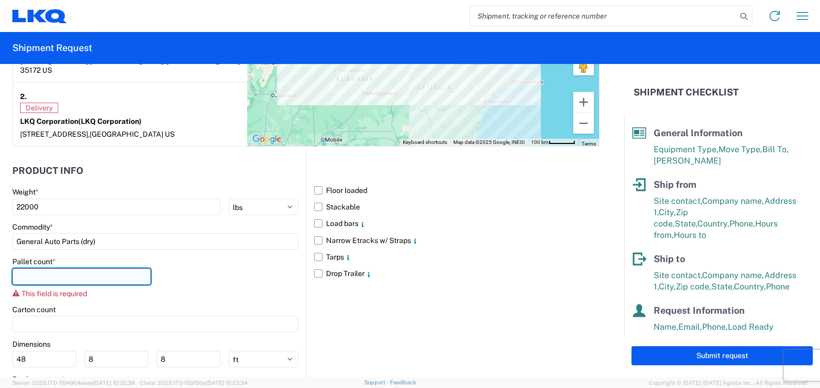
click at [107, 268] on input "number" at bounding box center [81, 276] width 139 height 16
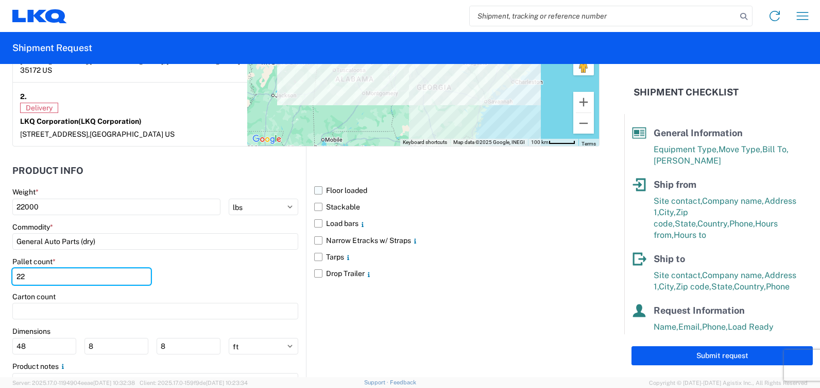
type input "22"
click at [315, 182] on label "Floor loaded" at bounding box center [456, 190] width 285 height 16
click at [0, 0] on input "Floor loaded" at bounding box center [0, 0] width 0 height 0
click at [316, 198] on label "Stackable" at bounding box center [456, 206] width 285 height 16
click at [0, 0] on input "Stackable" at bounding box center [0, 0] width 0 height 0
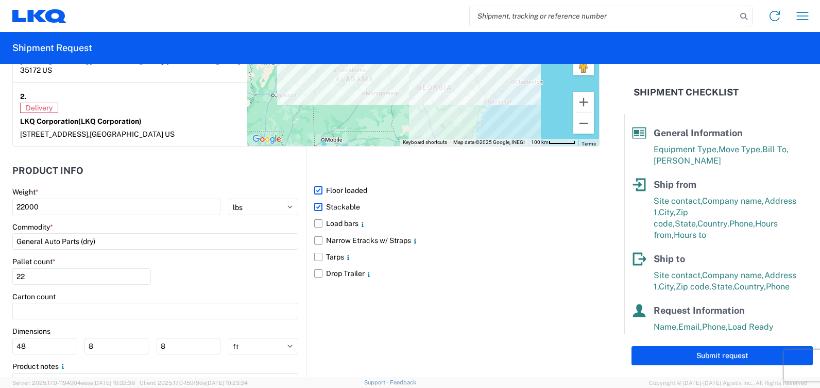
click at [317, 215] on label "Load bars" at bounding box center [456, 223] width 285 height 16
click at [0, 0] on input "Load bars" at bounding box center [0, 0] width 0 height 0
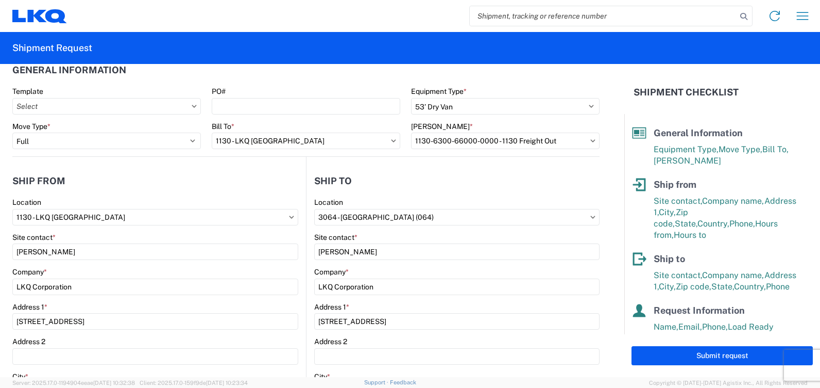
scroll to position [0, 0]
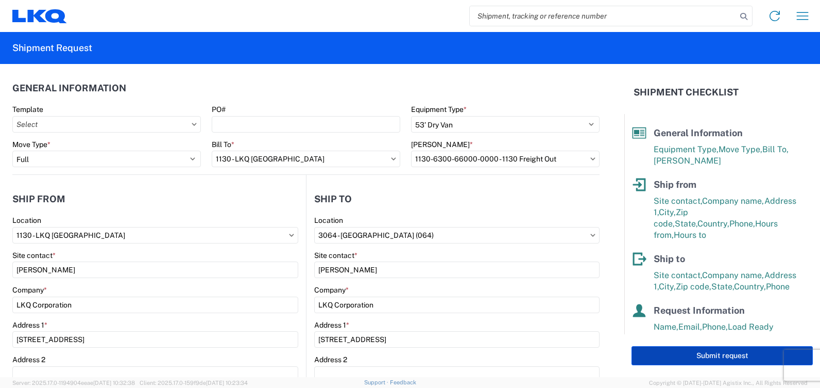
click at [750, 351] on button "Submit request" at bounding box center [722, 355] width 181 height 19
select select "US"
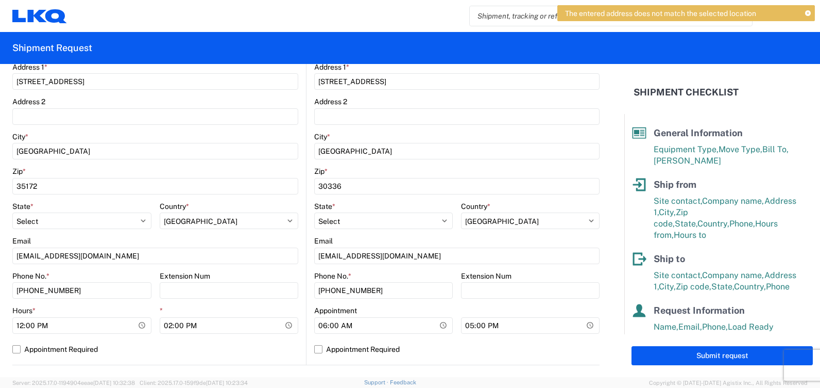
scroll to position [309, 0]
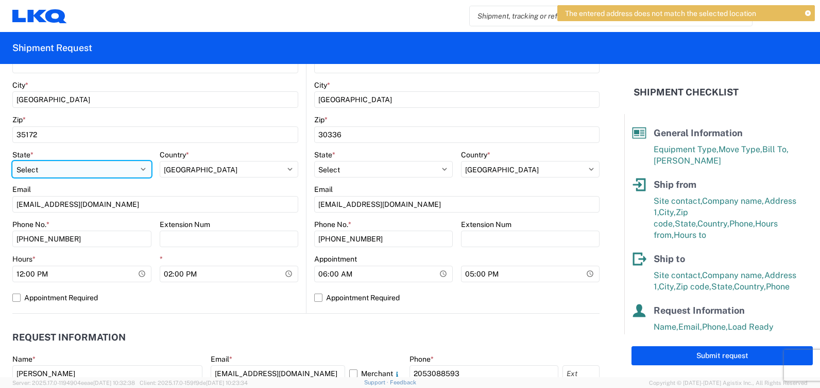
click at [142, 170] on select "Select [US_STATE] [US_STATE] [US_STATE] [US_STATE] Armed Forces Americas Armed …" at bounding box center [81, 169] width 139 height 16
select select "AL"
click at [12, 161] on select "Select [US_STATE] [US_STATE] [US_STATE] [US_STATE] Armed Forces Americas Armed …" at bounding box center [81, 169] width 139 height 16
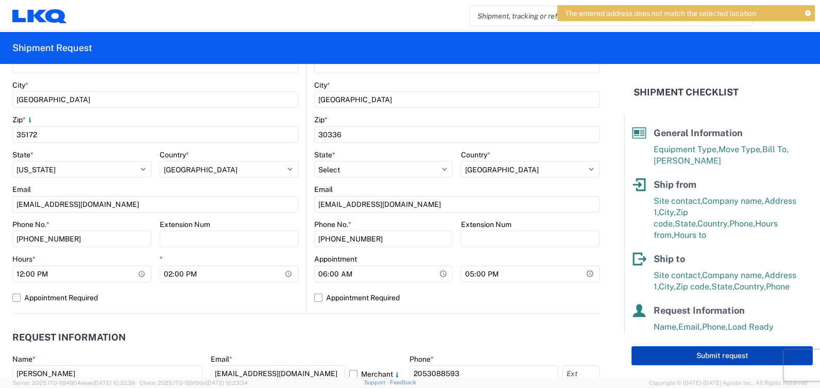
click at [682, 359] on button "Submit request" at bounding box center [722, 355] width 181 height 19
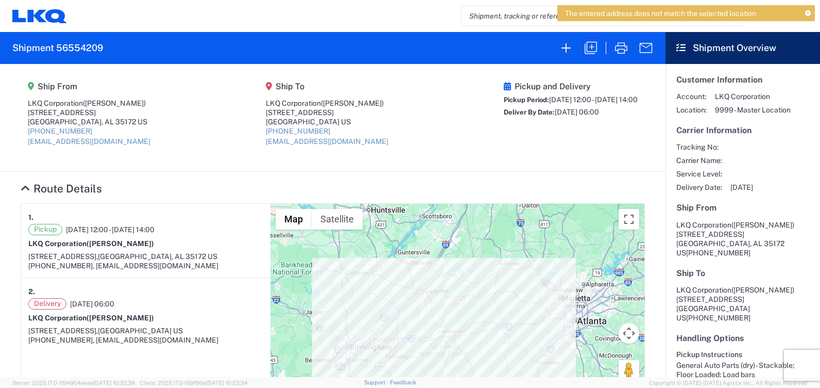
scroll to position [52, 0]
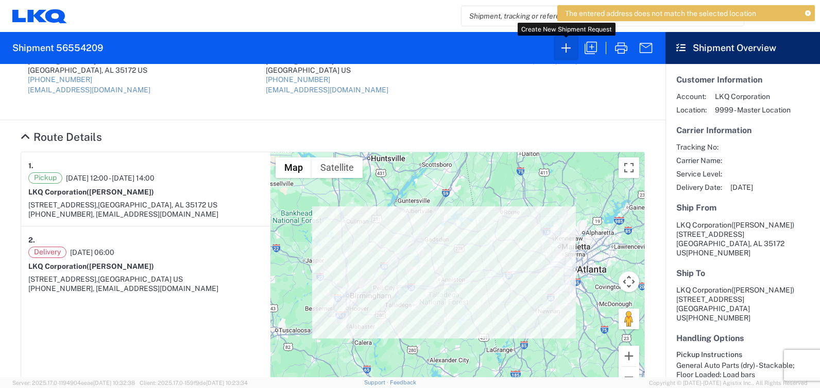
click at [565, 46] on icon "button" at bounding box center [566, 48] width 16 height 16
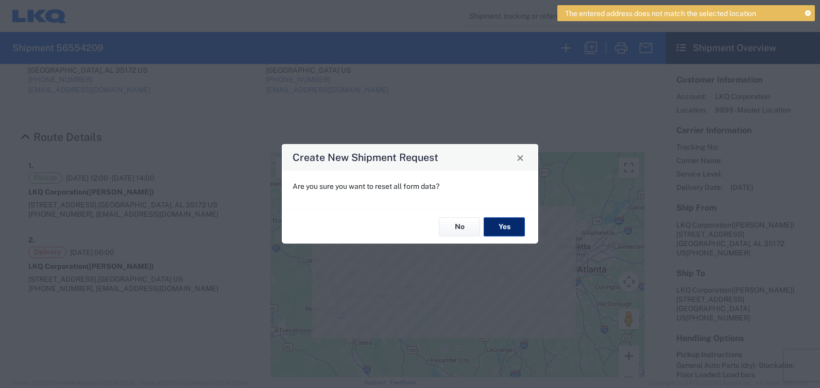
click at [516, 224] on button "Yes" at bounding box center [504, 226] width 41 height 19
select select "FULL"
select select "US"
select select "LBS"
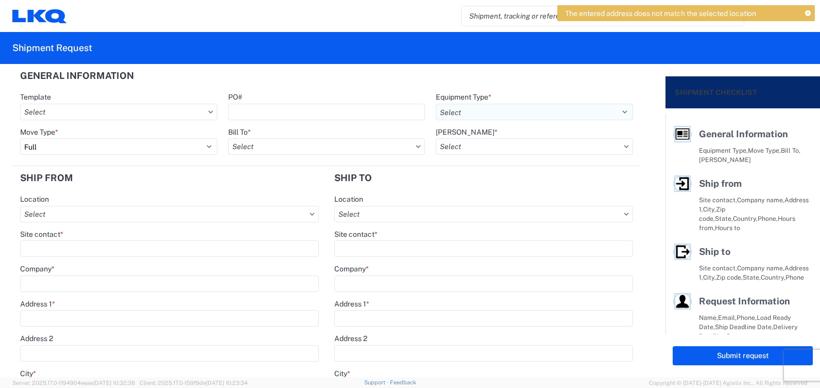
click at [557, 112] on select "Select 53’ Dry Van Flatbed Dropdeck (van) Lowboy (flatbed) Rail" at bounding box center [534, 112] width 197 height 16
select select "STDV"
click at [436, 104] on select "Select 53’ Dry Van Flatbed Dropdeck (van) Lowboy (flatbed) Rail" at bounding box center [534, 112] width 197 height 16
click at [416, 145] on icon at bounding box center [418, 146] width 5 height 3
click at [399, 146] on input "Bill To *" at bounding box center [326, 146] width 197 height 16
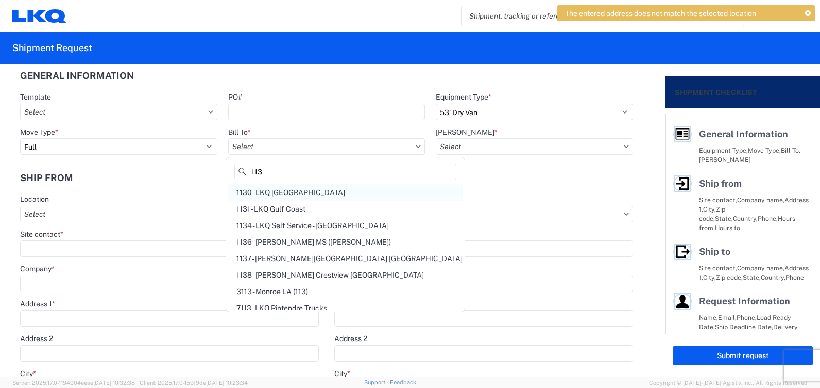
type input "113"
click at [356, 195] on div "1130 - LKQ [GEOGRAPHIC_DATA]" at bounding box center [345, 192] width 234 height 16
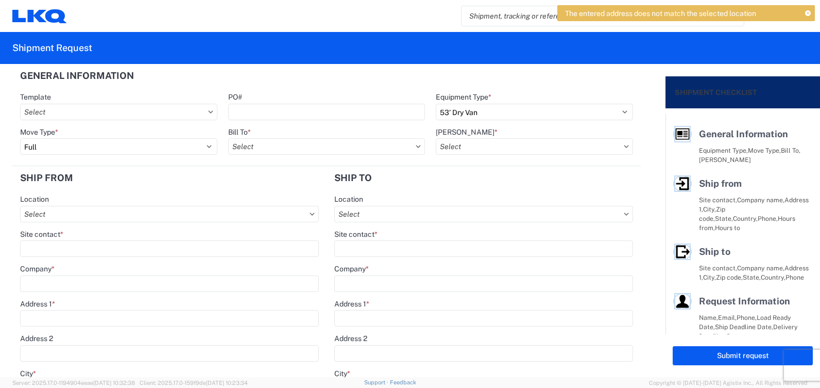
type input "1130 - LKQ [GEOGRAPHIC_DATA]"
click at [528, 147] on input "[PERSON_NAME] *" at bounding box center [534, 146] width 197 height 16
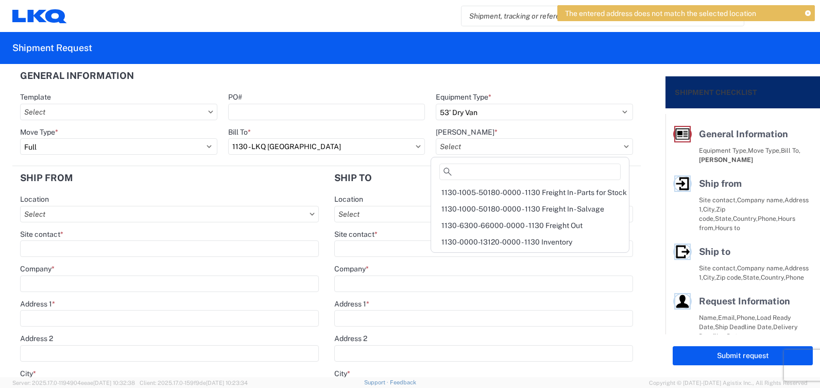
click at [526, 223] on div "1130-6300-66000-0000 - 1130 Freight Out" at bounding box center [530, 225] width 194 height 16
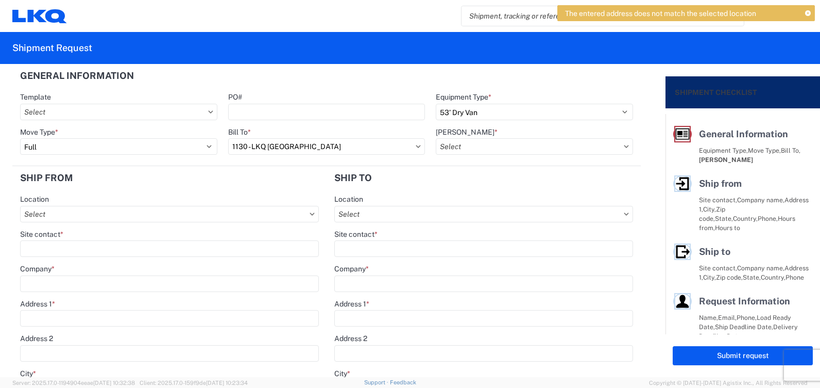
type input "1130-6300-66000-0000 - 1130 Freight Out"
click at [205, 208] on input "Location" at bounding box center [169, 214] width 299 height 16
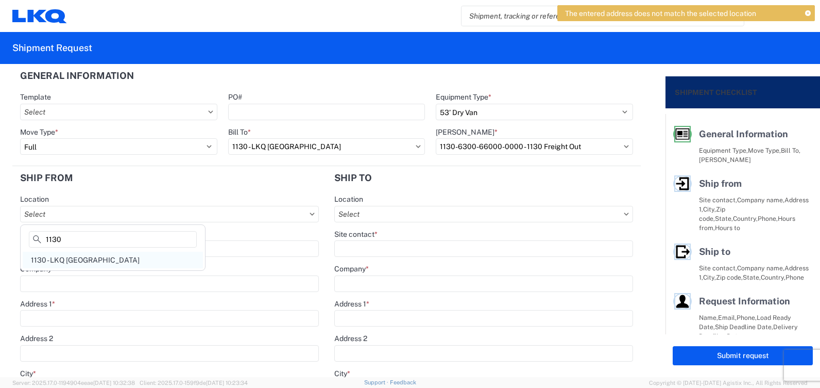
type input "1130"
click at [143, 260] on div "1130 - LKQ [GEOGRAPHIC_DATA]" at bounding box center [113, 259] width 180 height 16
type input "1130 - LKQ [GEOGRAPHIC_DATA]"
type input "LKQ Corporation"
type input "[STREET_ADDRESS]"
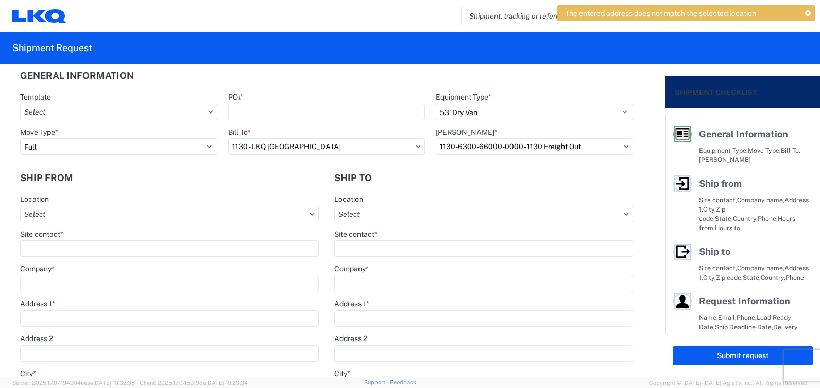
type input "[GEOGRAPHIC_DATA]"
type input "35172"
select select "AL"
type input "[PHONE_NUMBER]"
type input "08:00"
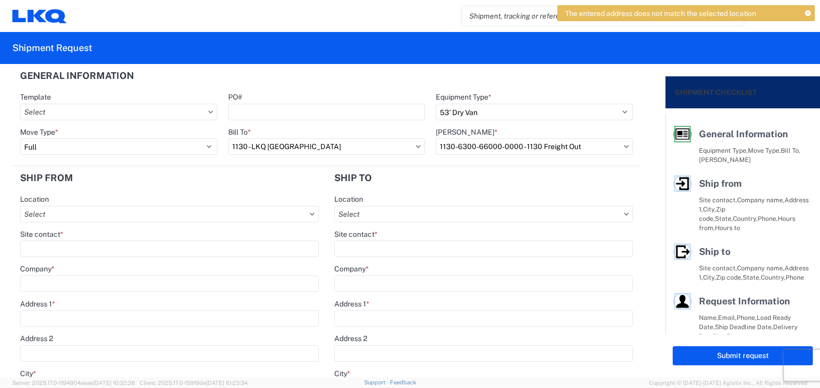
type input "14:00"
click at [359, 209] on input "Location" at bounding box center [483, 214] width 299 height 16
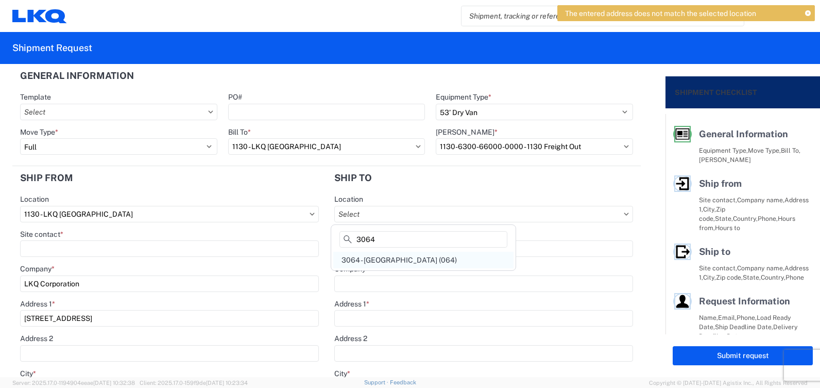
type input "3064"
click at [382, 258] on div "3064 - [GEOGRAPHIC_DATA] (064)" at bounding box center [423, 259] width 180 height 16
type input "3064 - [GEOGRAPHIC_DATA] (064)"
type input "LKQ Corporation"
type input "[STREET_ADDRESS]"
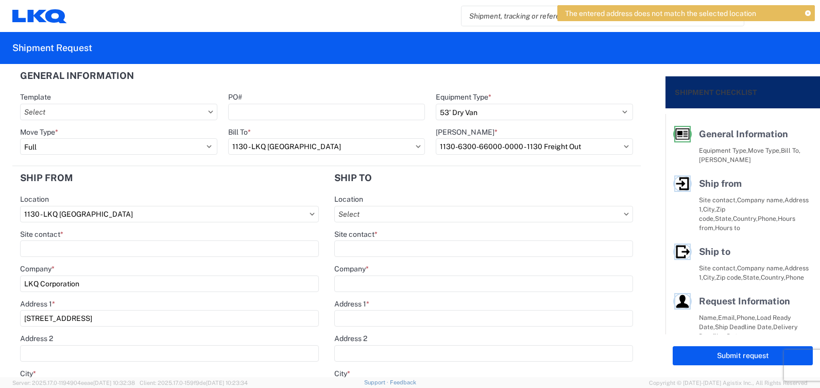
type input "[GEOGRAPHIC_DATA]"
type input "30336"
select select "US"
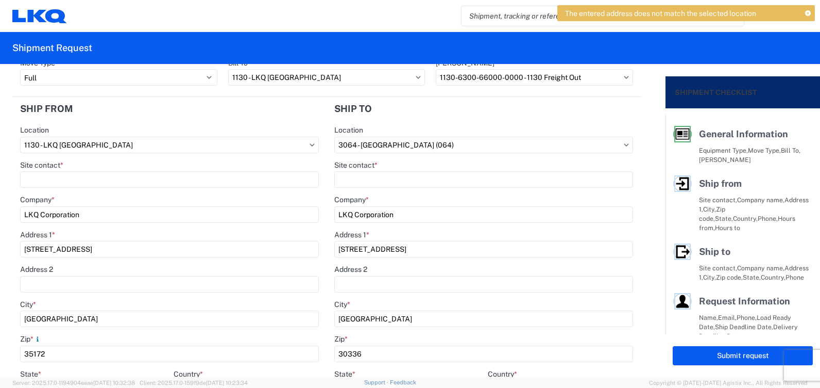
scroll to position [52, 0]
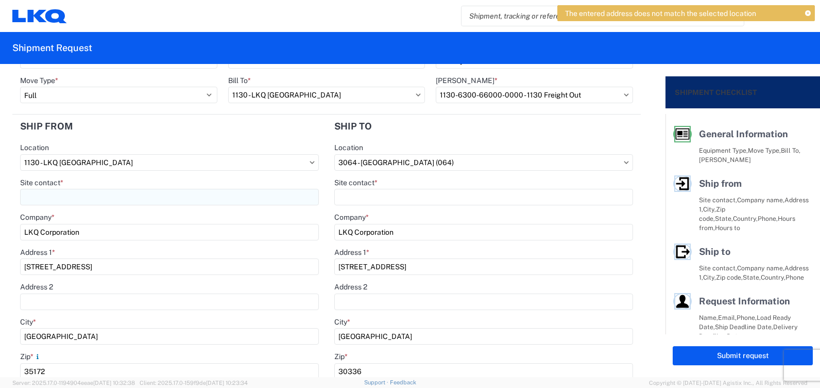
click at [204, 197] on input "Site contact *" at bounding box center [169, 197] width 299 height 16
type input "[PERSON_NAME]"
click at [347, 193] on input "Site contact *" at bounding box center [483, 197] width 299 height 16
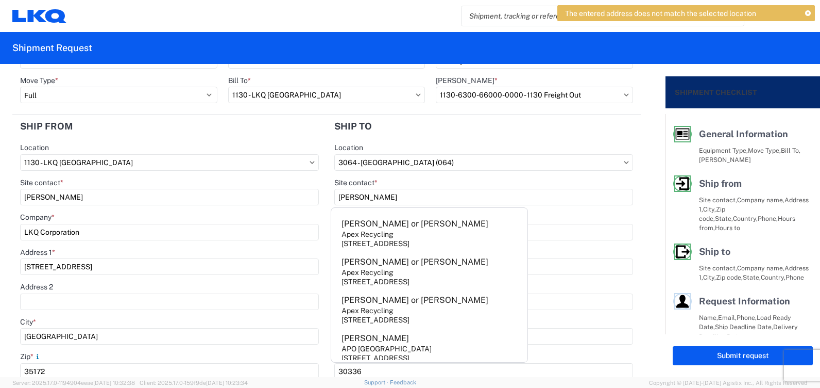
type input "[PERSON_NAME]"
click at [315, 214] on main "1130 Location 1130 - LKQ Birmingham Site contact * [PERSON_NAME] Company * LKQ …" at bounding box center [169, 346] width 314 height 407
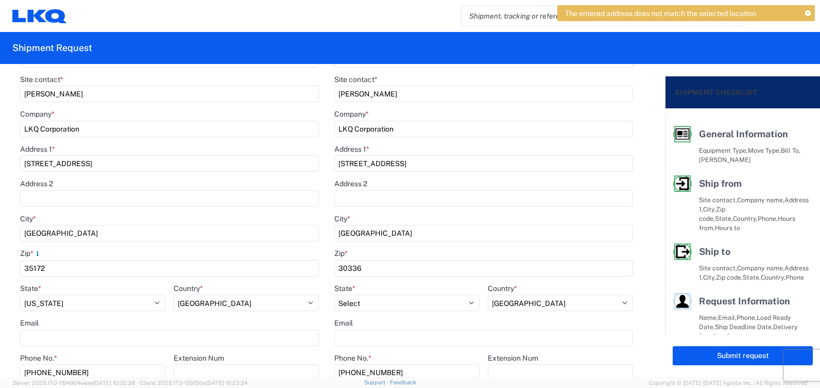
scroll to position [103, 0]
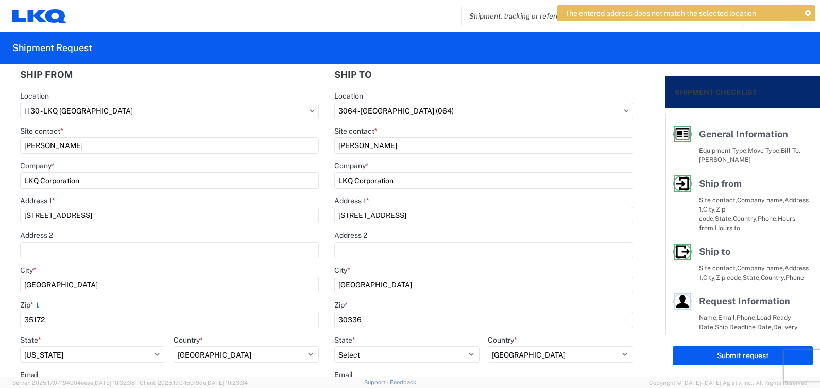
click at [809, 11] on icon at bounding box center [808, 14] width 6 height 6
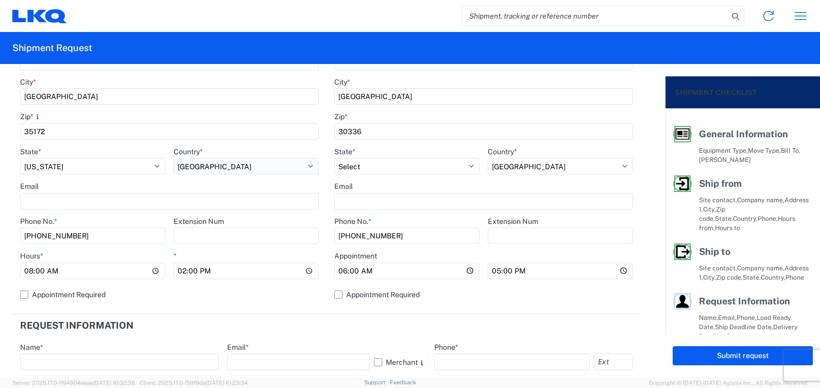
scroll to position [309, 0]
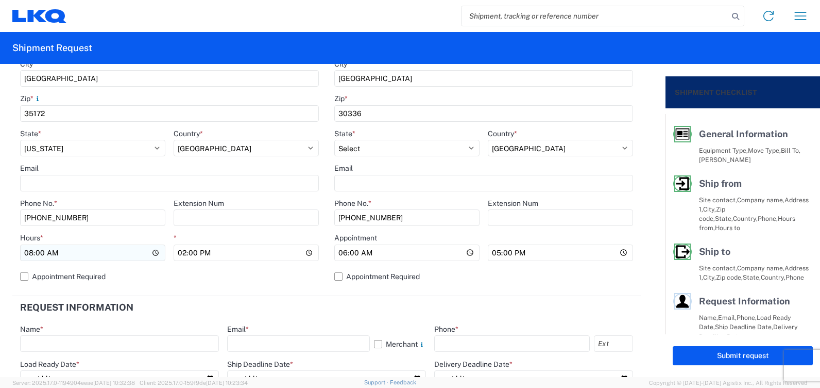
click at [33, 250] on input "08:00" at bounding box center [92, 252] width 145 height 16
type input "12:00"
click at [210, 234] on div "*" at bounding box center [246, 237] width 145 height 9
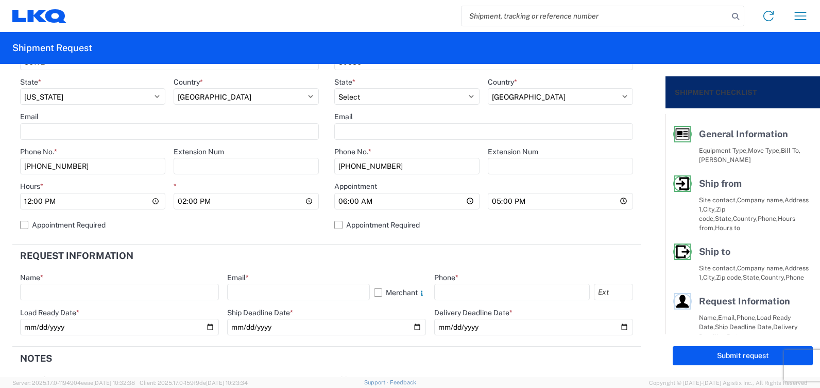
scroll to position [412, 0]
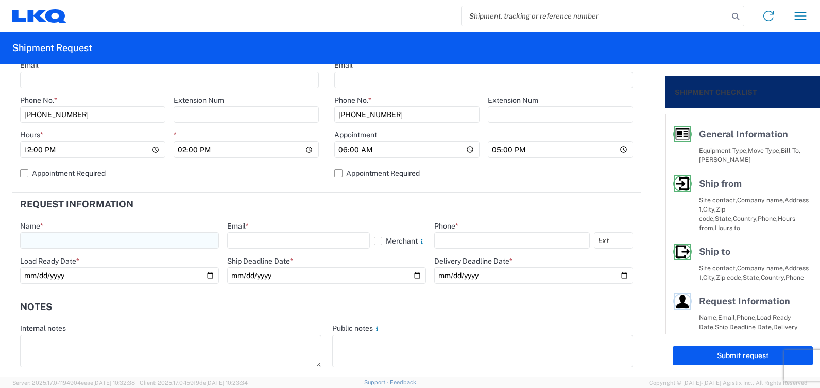
click at [137, 236] on input "text" at bounding box center [119, 240] width 199 height 16
type input "[PERSON_NAME]"
click at [249, 246] on input "text" at bounding box center [298, 240] width 143 height 16
type input "[EMAIL_ADDRESS][DOMAIN_NAME]"
click at [447, 238] on input "text" at bounding box center [512, 240] width 156 height 16
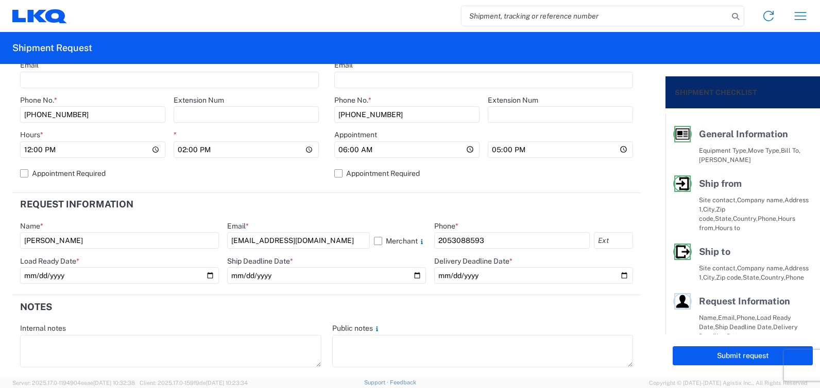
click at [382, 214] on header "Request Information" at bounding box center [326, 204] width 629 height 23
click at [459, 239] on input "2053088593" at bounding box center [512, 240] width 156 height 16
click at [447, 240] on input "205308-8593" at bounding box center [512, 240] width 156 height 16
type input "[PHONE_NUMBER]"
click at [356, 201] on header "Request Information" at bounding box center [326, 204] width 629 height 23
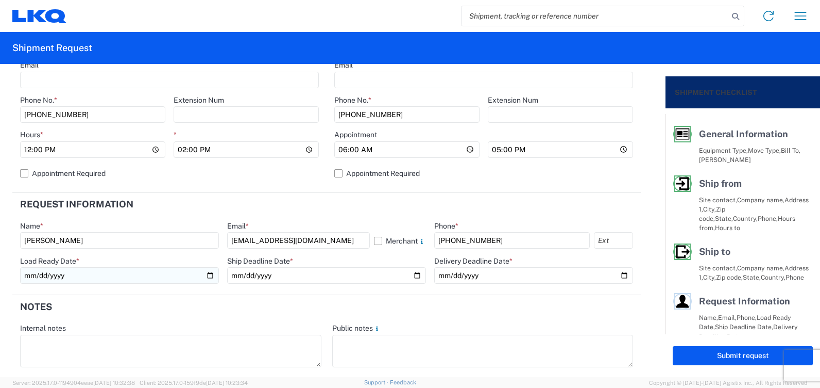
click at [208, 275] on input "date" at bounding box center [119, 275] width 199 height 16
type input "[DATE]"
click at [412, 273] on input "date" at bounding box center [326, 275] width 199 height 16
type input "[DATE]"
click at [615, 273] on input "date" at bounding box center [533, 275] width 199 height 16
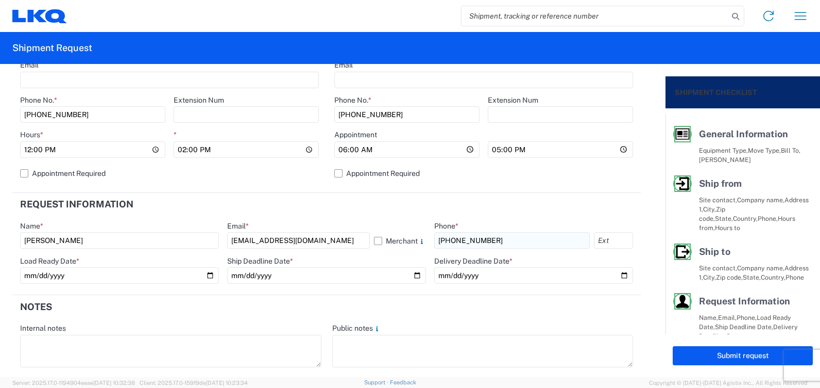
type input "[DATE]"
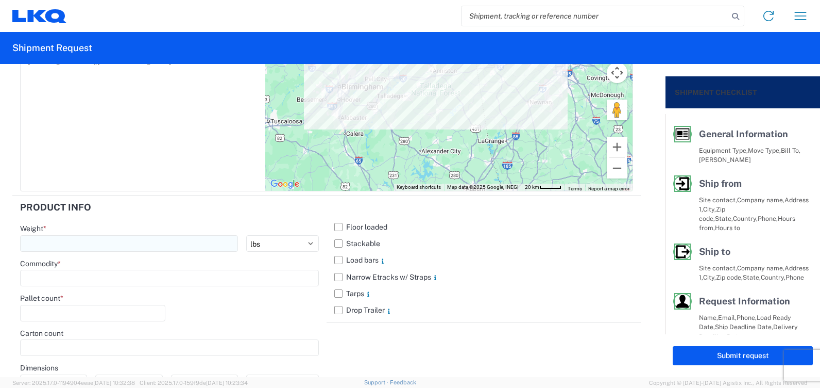
scroll to position [928, 0]
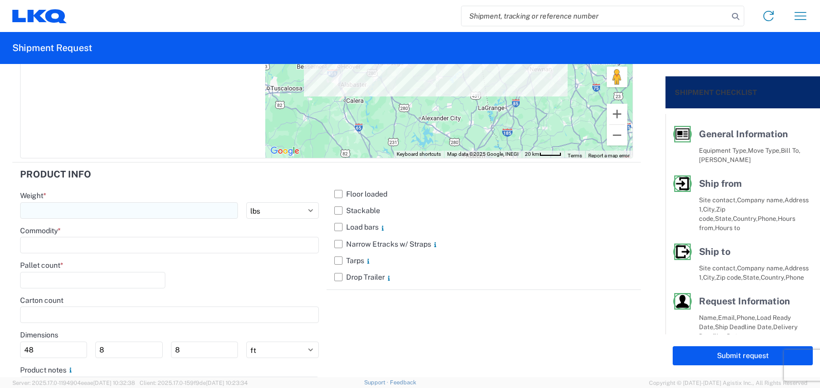
click at [113, 211] on input "number" at bounding box center [129, 210] width 218 height 16
type input "22000"
click at [93, 280] on input "number" at bounding box center [92, 280] width 145 height 16
type input "22"
click at [103, 243] on input at bounding box center [169, 245] width 299 height 16
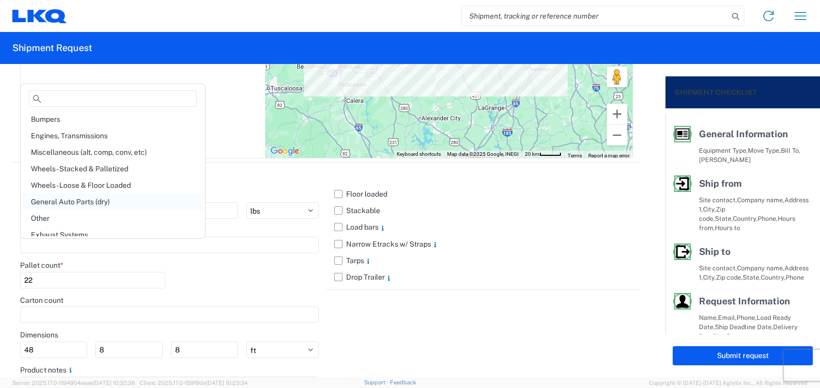
click at [106, 203] on div "General Auto Parts (dry)" at bounding box center [113, 201] width 180 height 16
type input "General Auto Parts (dry)"
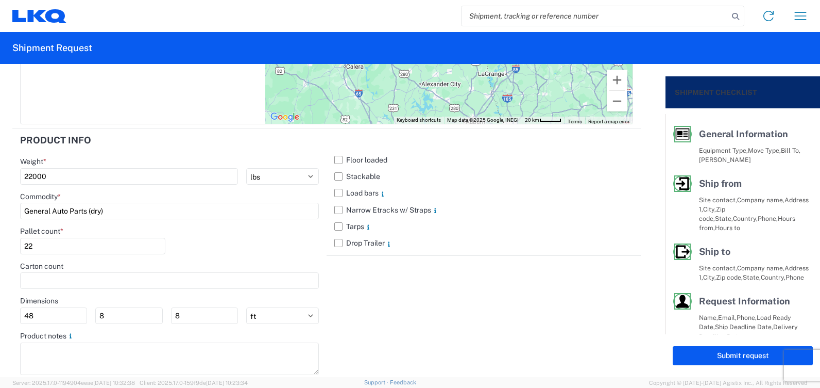
scroll to position [979, 0]
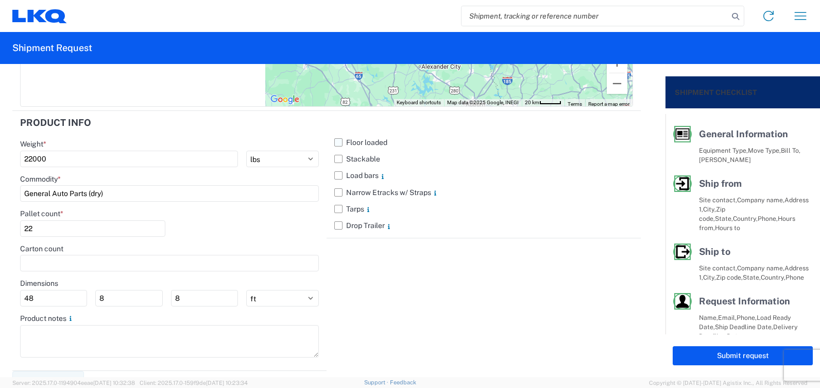
click at [338, 141] on label "Floor loaded" at bounding box center [483, 142] width 299 height 16
click at [0, 0] on input "Floor loaded" at bounding box center [0, 0] width 0 height 0
click at [335, 158] on label "Stackable" at bounding box center [483, 158] width 299 height 16
click at [0, 0] on input "Stackable" at bounding box center [0, 0] width 0 height 0
click at [337, 174] on label "Load bars" at bounding box center [483, 175] width 299 height 16
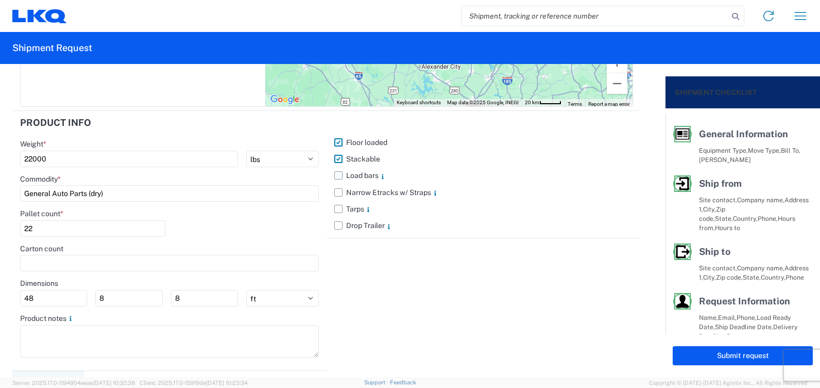
click at [0, 0] on input "Load bars" at bounding box center [0, 0] width 0 height 0
click at [251, 224] on div "Pallet count * 22" at bounding box center [169, 226] width 299 height 35
click at [698, 353] on button "Submit request" at bounding box center [743, 355] width 140 height 19
select select "US"
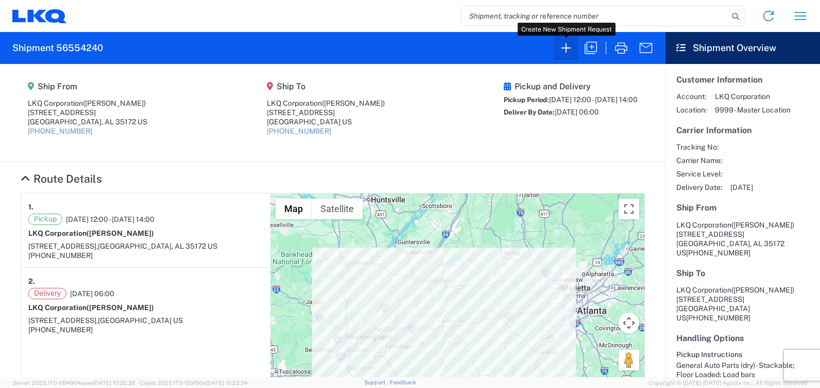
click at [565, 52] on icon "button" at bounding box center [566, 48] width 16 height 16
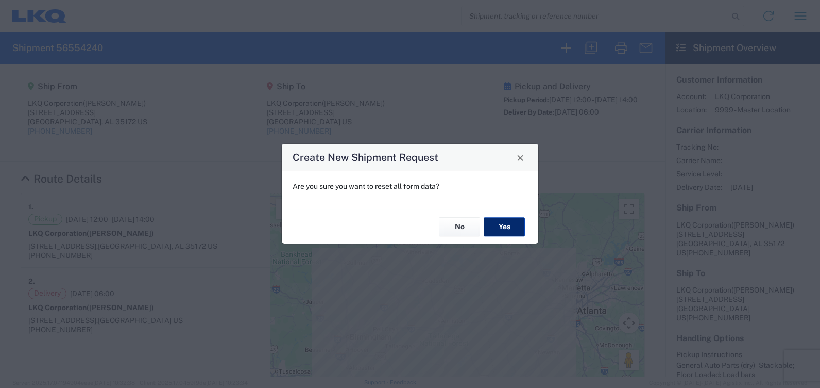
click at [502, 224] on button "Yes" at bounding box center [504, 226] width 41 height 19
select select "FULL"
select select "US"
select select "LBS"
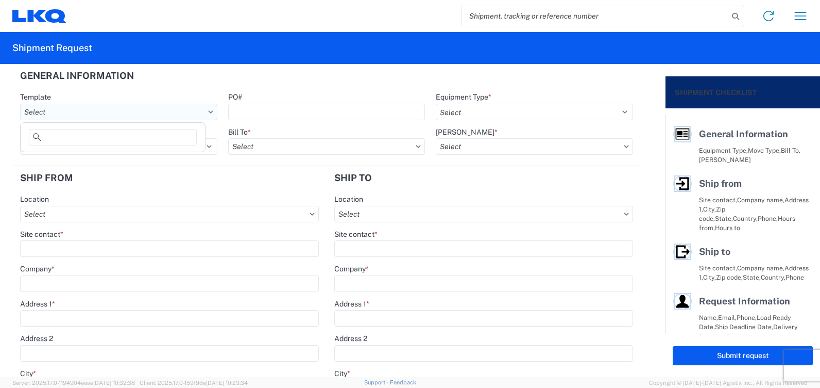
click at [158, 111] on input "Template" at bounding box center [118, 112] width 197 height 16
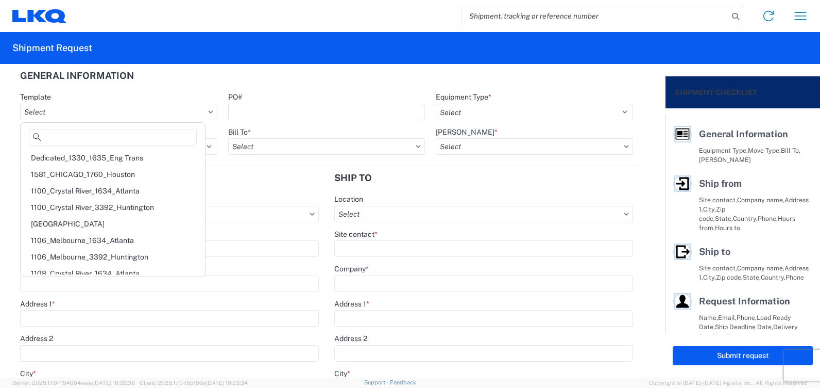
click at [183, 76] on header "General Information" at bounding box center [326, 75] width 629 height 23
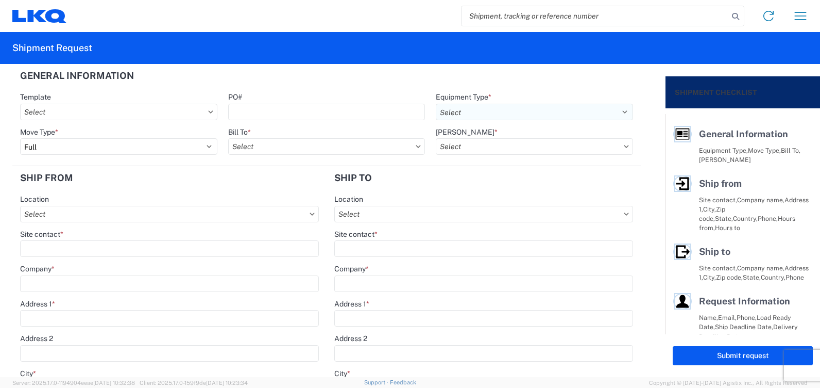
click at [517, 108] on select "Select 53’ Dry Van Flatbed Dropdeck (van) Lowboy (flatbed) Rail" at bounding box center [534, 112] width 197 height 16
select select "STDV"
click at [436, 104] on select "Select 53’ Dry Van Flatbed Dropdeck (van) Lowboy (flatbed) Rail" at bounding box center [534, 112] width 197 height 16
click at [298, 146] on input "Bill To *" at bounding box center [326, 146] width 197 height 16
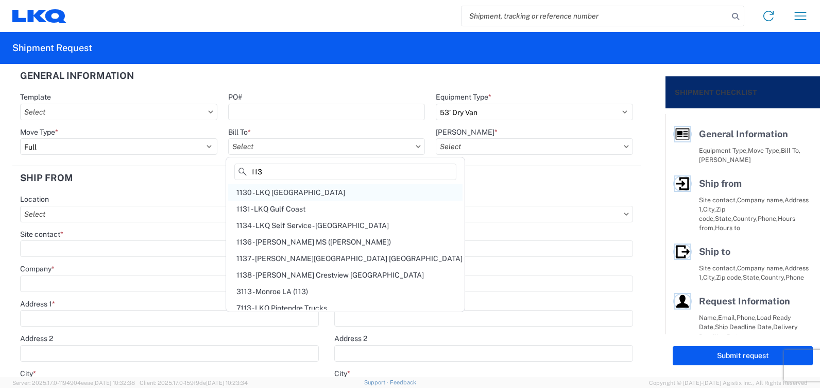
type input "113"
click at [346, 192] on div "1130 - LKQ [GEOGRAPHIC_DATA]" at bounding box center [345, 192] width 234 height 16
type input "1130 - LKQ [GEOGRAPHIC_DATA]"
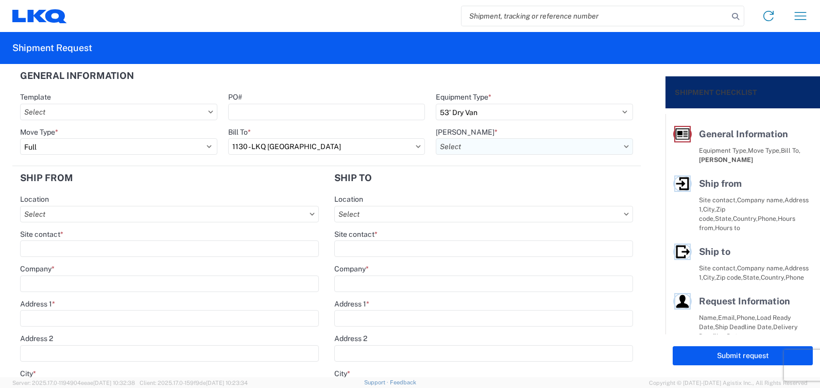
click at [501, 142] on input "[PERSON_NAME] *" at bounding box center [534, 146] width 197 height 16
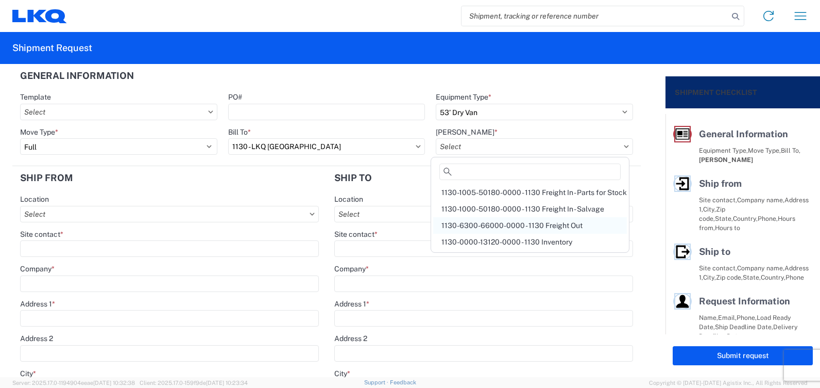
click at [520, 220] on div "1130-6300-66000-0000 - 1130 Freight Out" at bounding box center [530, 225] width 194 height 16
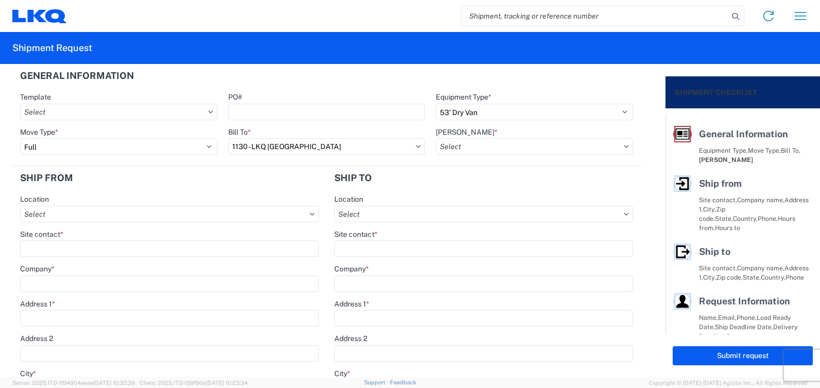
type input "1130-6300-66000-0000 - 1130 Freight Out"
click at [148, 214] on input "Location" at bounding box center [169, 214] width 299 height 16
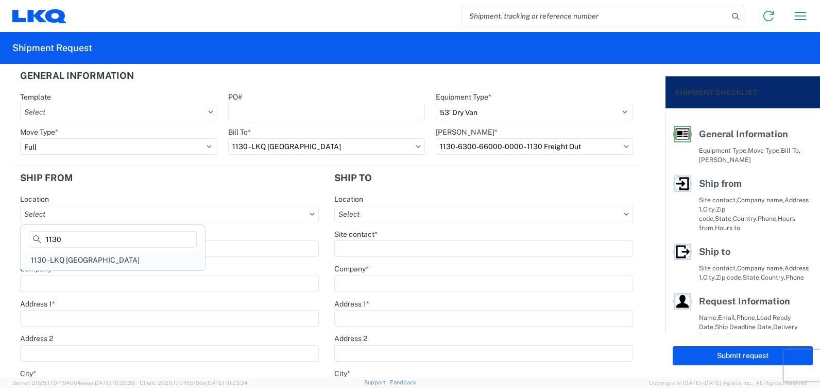
type input "1130"
click at [124, 262] on div "1130 - LKQ [GEOGRAPHIC_DATA]" at bounding box center [113, 259] width 180 height 16
type input "1130 - LKQ [GEOGRAPHIC_DATA]"
type input "LKQ Corporation"
type input "[STREET_ADDRESS]"
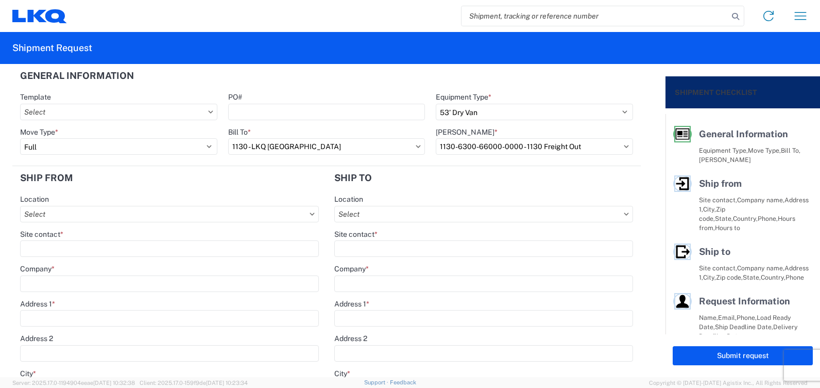
type input "[GEOGRAPHIC_DATA]"
type input "35172"
select select "AL"
type input "[PHONE_NUMBER]"
type input "08:00"
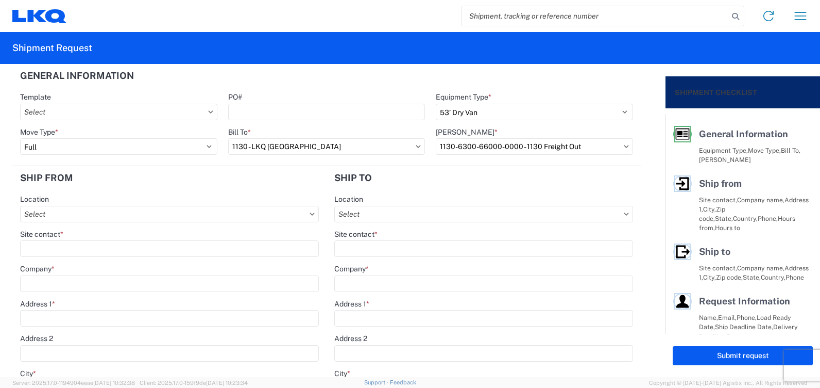
type input "14:00"
click at [384, 213] on input "Location" at bounding box center [483, 214] width 299 height 16
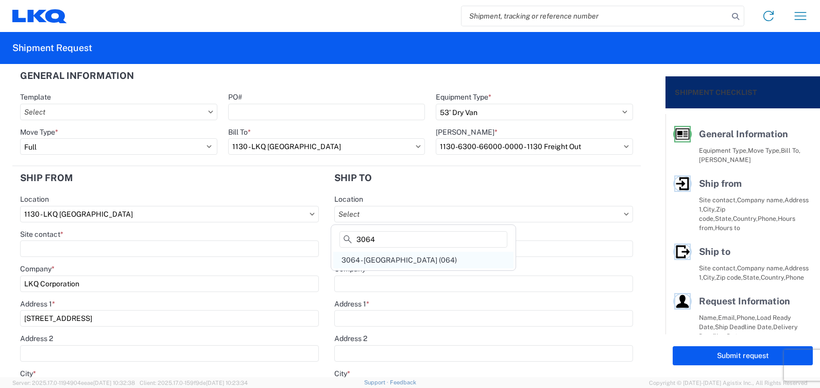
type input "3064"
click at [402, 257] on div "3064 - [GEOGRAPHIC_DATA] (064)" at bounding box center [423, 259] width 180 height 16
type input "3064 - [GEOGRAPHIC_DATA] (064)"
type input "LKQ Corporation"
type input "[STREET_ADDRESS]"
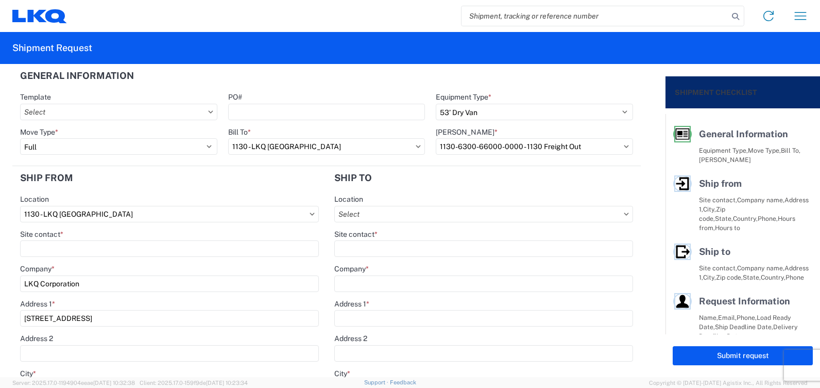
type input "[GEOGRAPHIC_DATA]"
type input "30336"
select select "US"
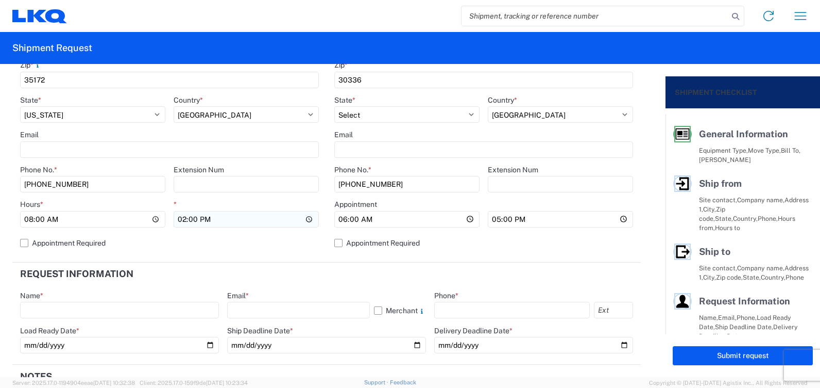
scroll to position [361, 0]
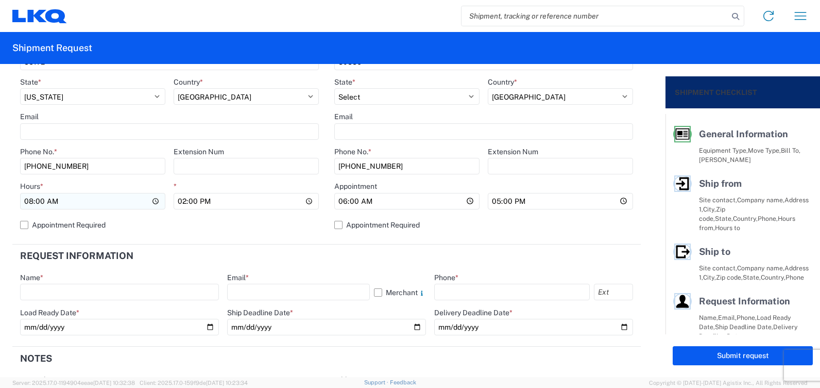
click at [40, 200] on input "08:00" at bounding box center [92, 201] width 145 height 16
click at [31, 199] on input "08:12" at bounding box center [92, 201] width 145 height 16
type input "12:00"
click at [217, 222] on label "Appointment Required" at bounding box center [169, 224] width 299 height 16
click at [0, 0] on input "Appointment Required" at bounding box center [0, 0] width 0 height 0
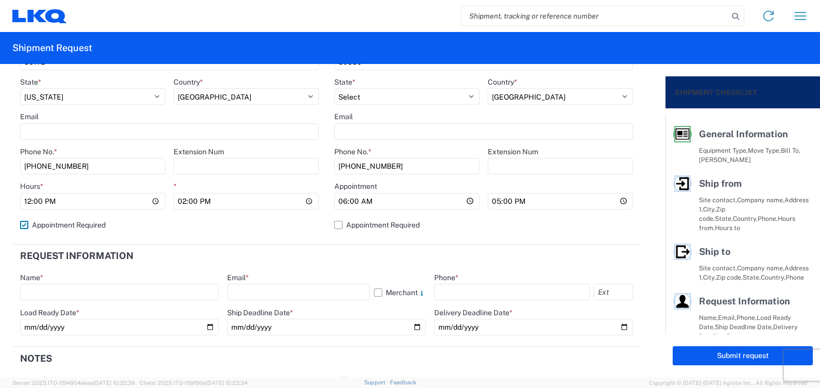
select select "AL"
select select "US"
click at [217, 222] on label "Appointment Required" at bounding box center [169, 224] width 299 height 16
click at [0, 0] on input "Appointment Required" at bounding box center [0, 0] width 0 height 0
select select "US"
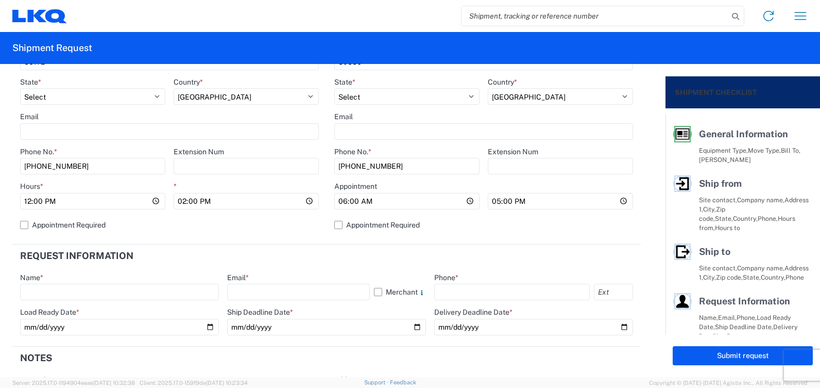
click at [236, 183] on div "*" at bounding box center [246, 185] width 145 height 9
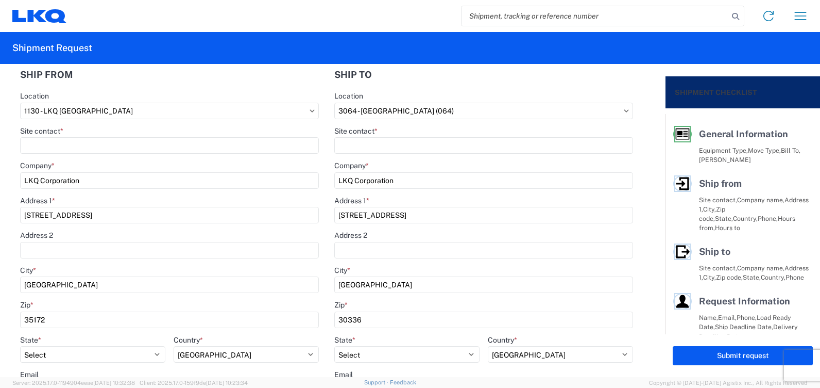
scroll to position [52, 0]
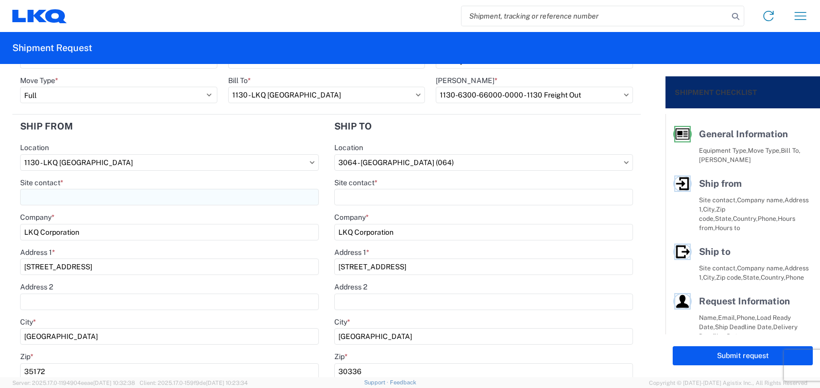
click at [206, 195] on input "Site contact *" at bounding box center [169, 197] width 299 height 16
type input "[PERSON_NAME]"
click at [379, 193] on input "Site contact *" at bounding box center [483, 197] width 299 height 16
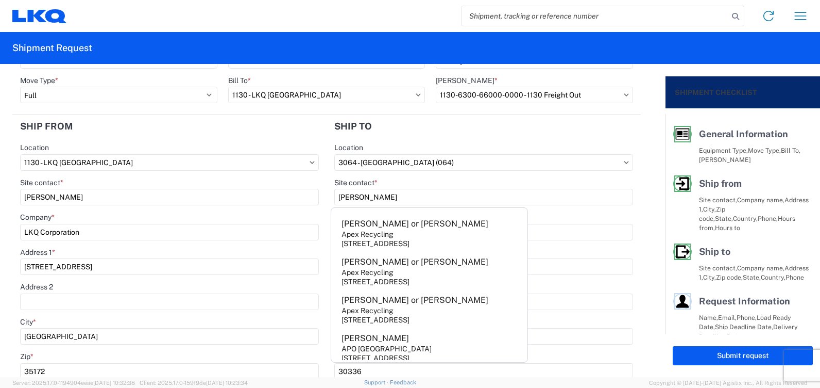
type input "[PERSON_NAME]"
click at [322, 179] on main "1130 Location 1130 - LKQ [GEOGRAPHIC_DATA] Site contact * [PERSON_NAME] Company…" at bounding box center [169, 346] width 314 height 407
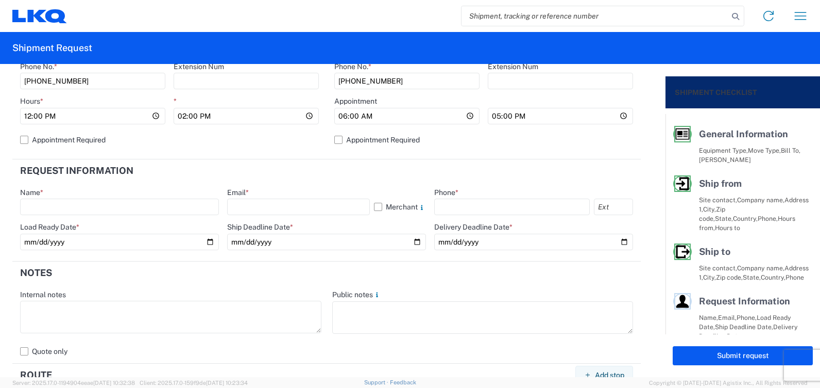
scroll to position [464, 0]
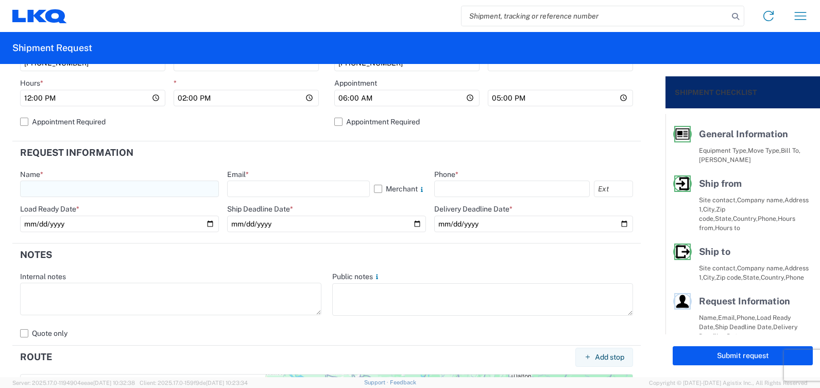
click at [132, 188] on input "text" at bounding box center [119, 188] width 199 height 16
type input "[PERSON_NAME]"
click at [252, 188] on input "text" at bounding box center [298, 188] width 143 height 16
type input "[EMAIL_ADDRESS][DOMAIN_NAME]"
click at [489, 188] on input "text" at bounding box center [512, 188] width 156 height 16
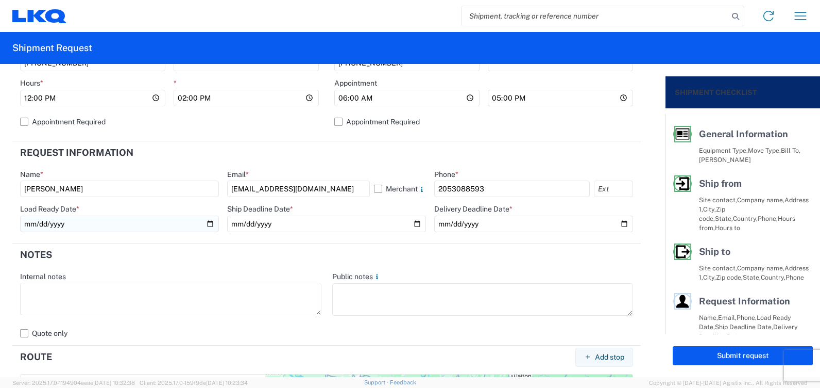
type input "2053088593"
click at [206, 224] on input "date" at bounding box center [119, 223] width 199 height 16
type input "[DATE]"
click at [410, 223] on input "date" at bounding box center [326, 223] width 199 height 16
type input "[DATE]"
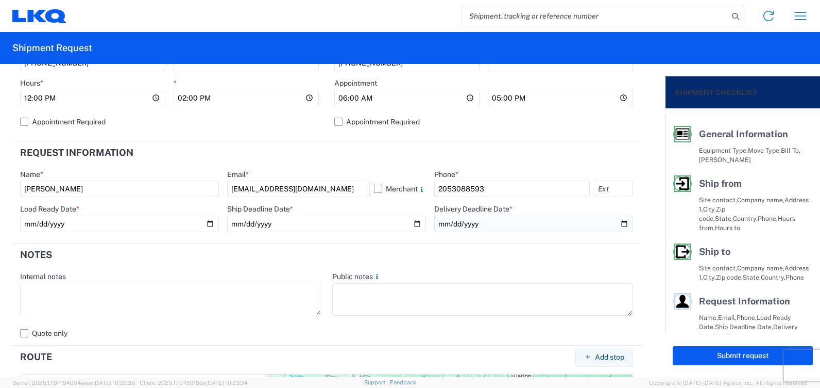
click at [620, 224] on input "date" at bounding box center [533, 223] width 199 height 16
type input "[DATE]"
click at [377, 239] on agx-form-section "Request Information Name * [PERSON_NAME] Email * [EMAIL_ADDRESS][DOMAIN_NAME] M…" at bounding box center [326, 192] width 629 height 102
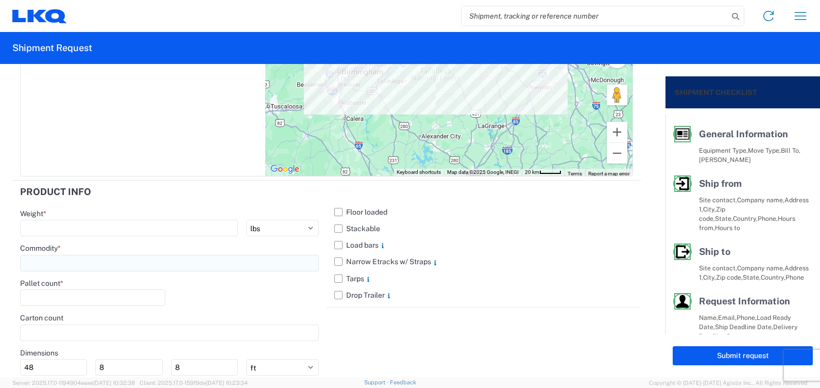
scroll to position [928, 0]
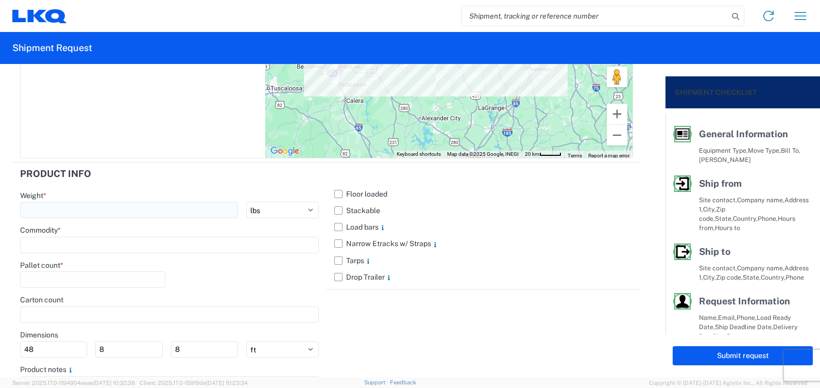
click at [166, 212] on input "number" at bounding box center [129, 209] width 218 height 16
type input "22000"
click at [156, 245] on input at bounding box center [169, 245] width 299 height 16
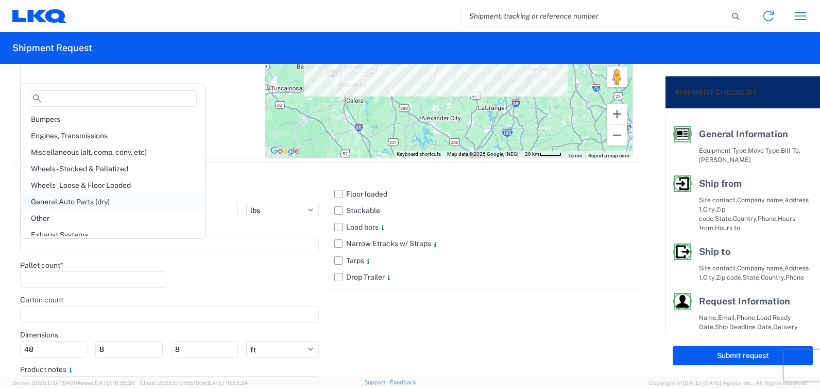
click at [80, 198] on div "General Auto Parts (dry)" at bounding box center [113, 201] width 180 height 16
type input "General Auto Parts (dry)"
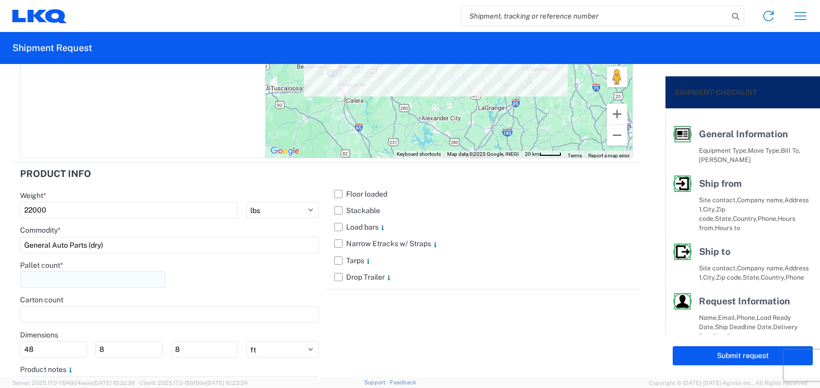
click at [65, 279] on input "number" at bounding box center [92, 279] width 145 height 16
type input "22"
click at [339, 191] on label "Floor loaded" at bounding box center [483, 194] width 299 height 16
click at [0, 0] on input "Floor loaded" at bounding box center [0, 0] width 0 height 0
click at [334, 211] on label "Stackable" at bounding box center [483, 210] width 299 height 16
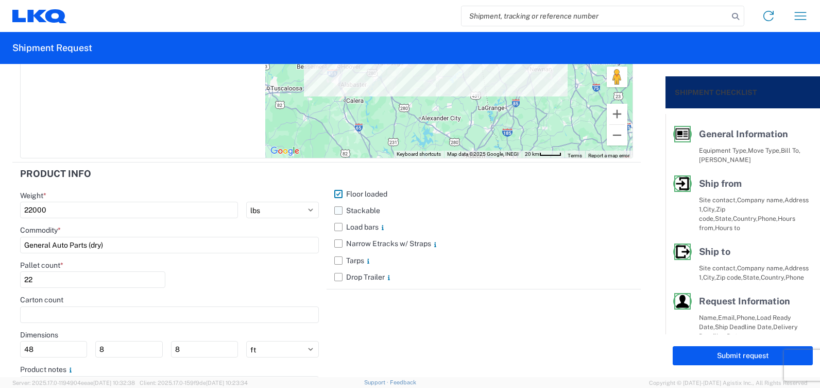
click at [0, 0] on input "Stackable" at bounding box center [0, 0] width 0 height 0
click at [337, 224] on label "Load bars" at bounding box center [483, 226] width 299 height 16
click at [0, 0] on input "Load bars" at bounding box center [0, 0] width 0 height 0
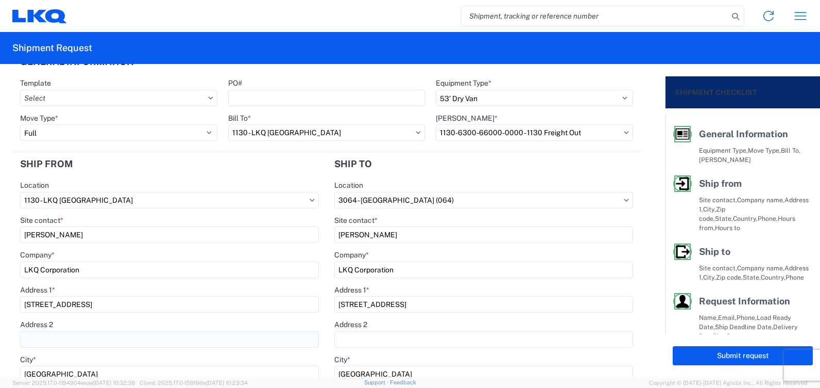
scroll to position [0, 0]
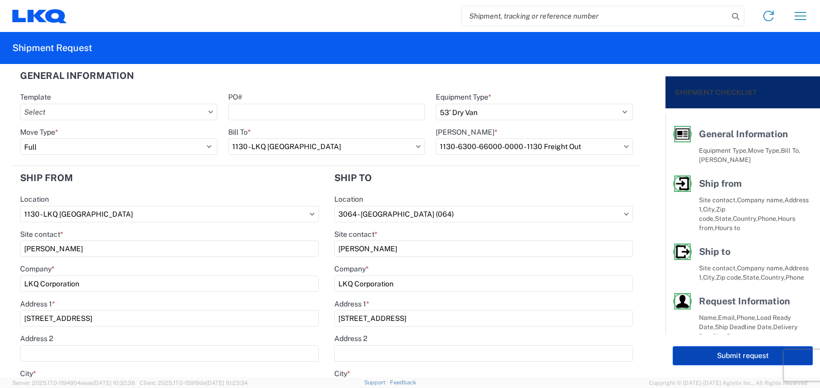
click at [700, 356] on button "Submit request" at bounding box center [743, 355] width 140 height 19
select select "US"
